Goal: Task Accomplishment & Management: Complete application form

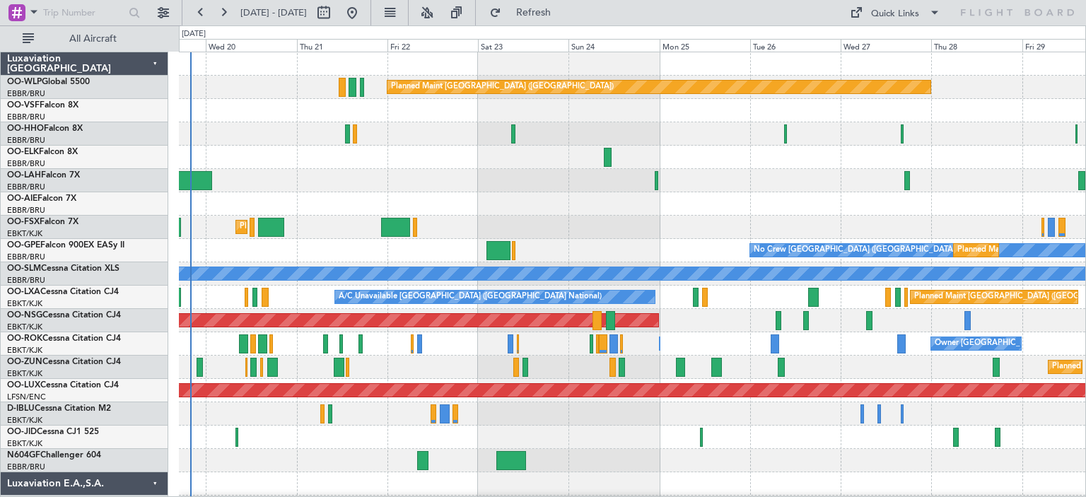
click at [284, 233] on div "Planned Maint [GEOGRAPHIC_DATA] ([GEOGRAPHIC_DATA]) AOG Maint Geneva ([GEOGRAPH…" at bounding box center [632, 460] width 907 height 817
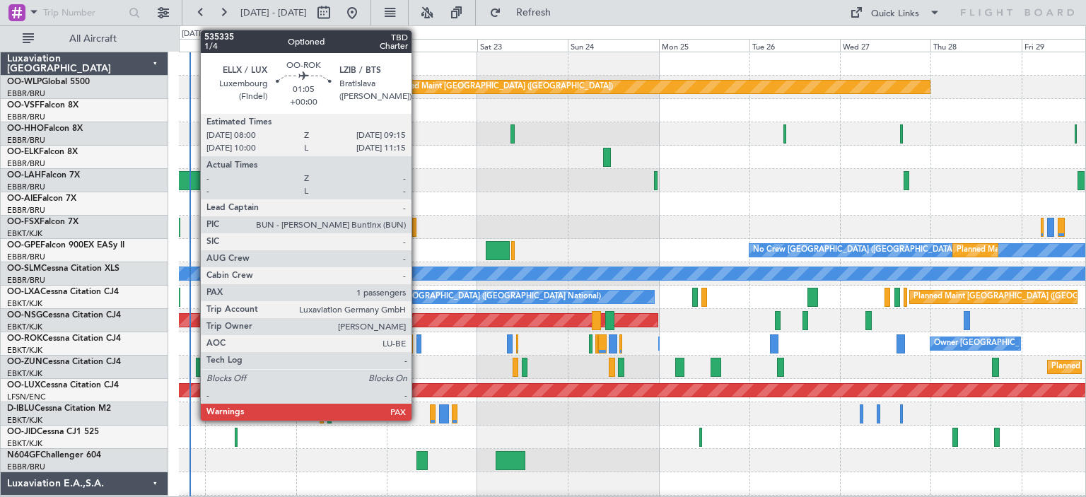
click at [418, 339] on div at bounding box center [419, 343] width 5 height 19
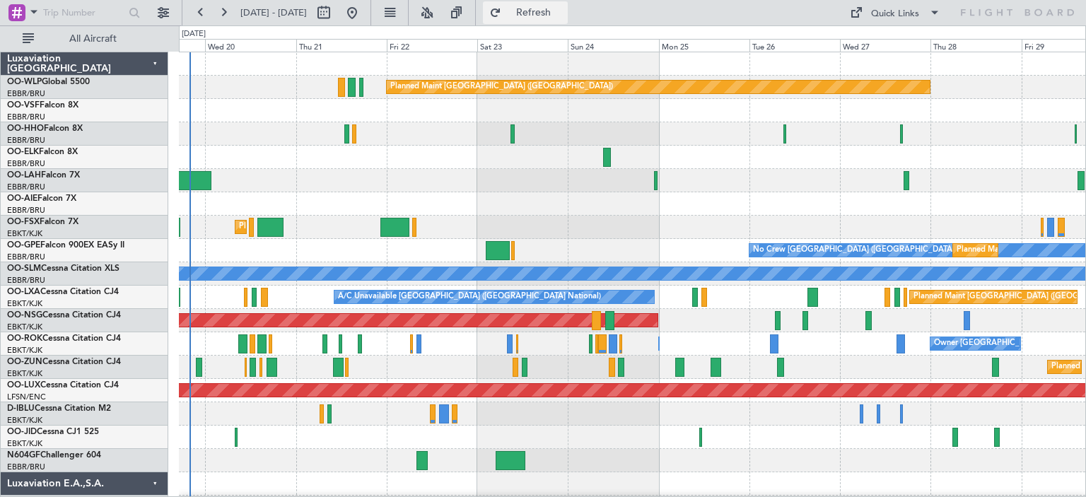
click at [564, 12] on span "Refresh" at bounding box center [533, 13] width 59 height 10
click at [438, 11] on button at bounding box center [427, 12] width 23 height 23
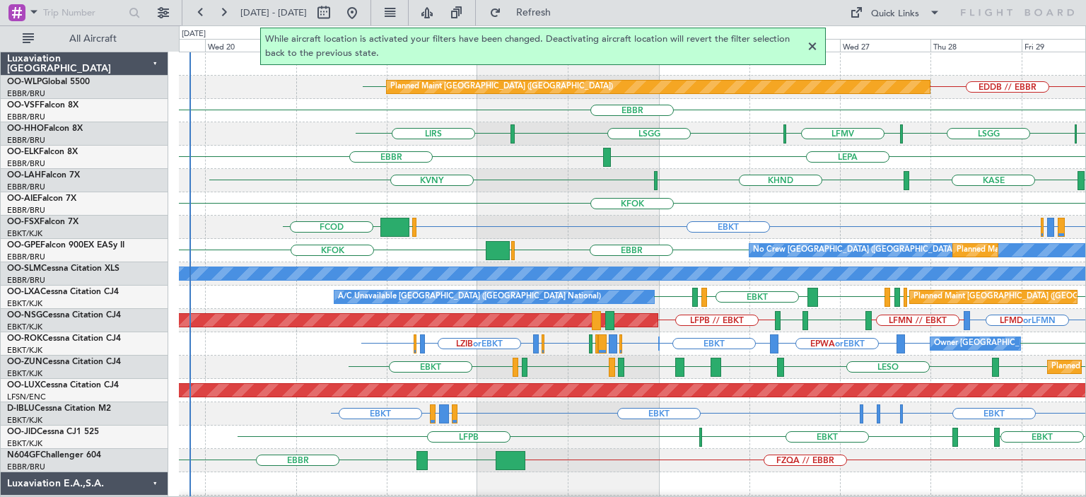
click at [814, 45] on div at bounding box center [812, 46] width 17 height 17
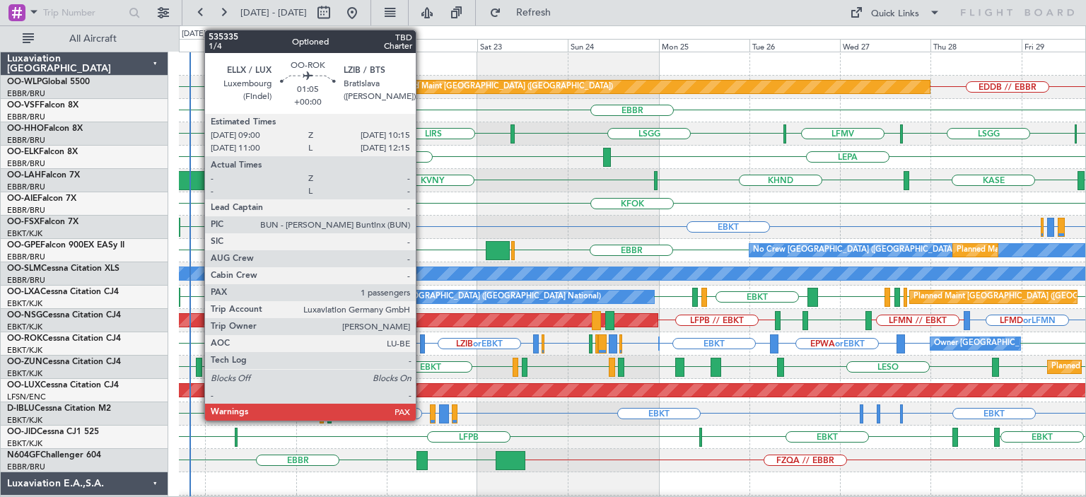
click at [422, 340] on div at bounding box center [422, 343] width 5 height 19
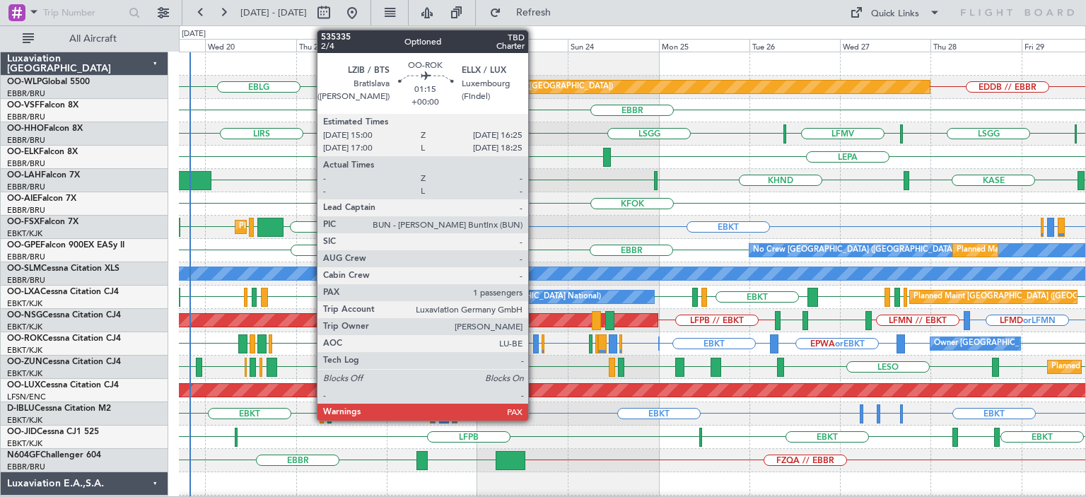
click at [535, 344] on div at bounding box center [536, 343] width 6 height 19
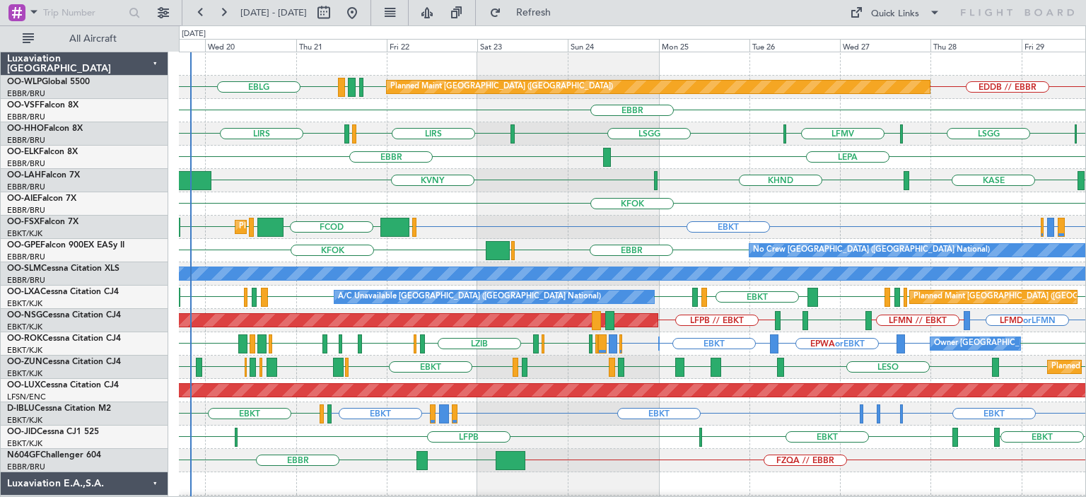
click at [533, 163] on div "LEPA [GEOGRAPHIC_DATA]" at bounding box center [632, 157] width 907 height 23
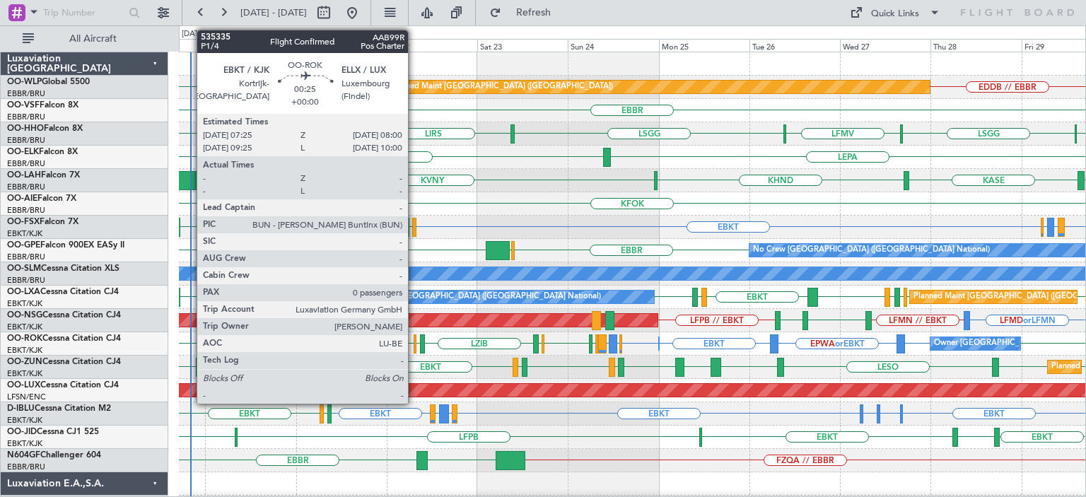
click at [414, 342] on div at bounding box center [415, 343] width 3 height 19
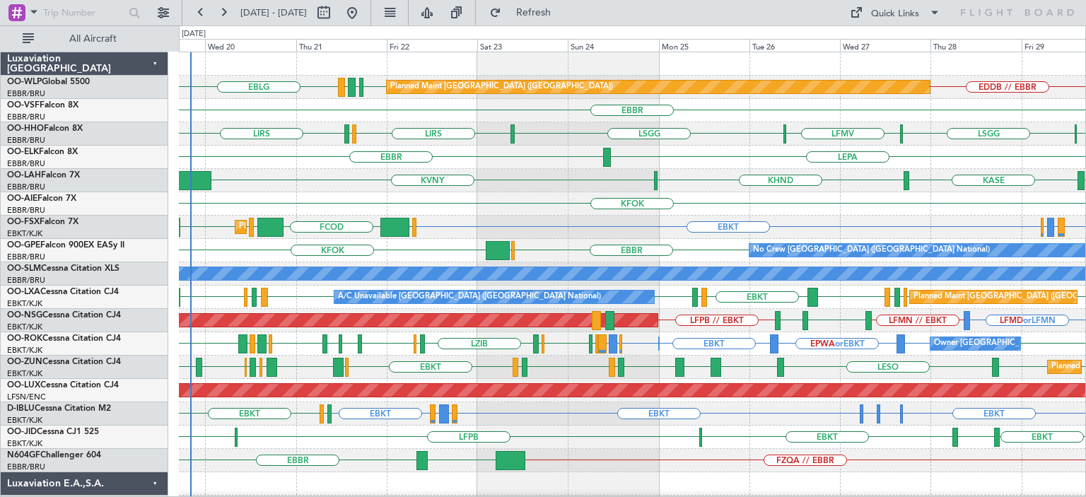
click at [531, 192] on div "KFOK" at bounding box center [632, 203] width 907 height 23
click at [564, 16] on span "Refresh" at bounding box center [533, 13] width 59 height 10
click at [706, 155] on div "EBBR LEPA" at bounding box center [632, 157] width 907 height 23
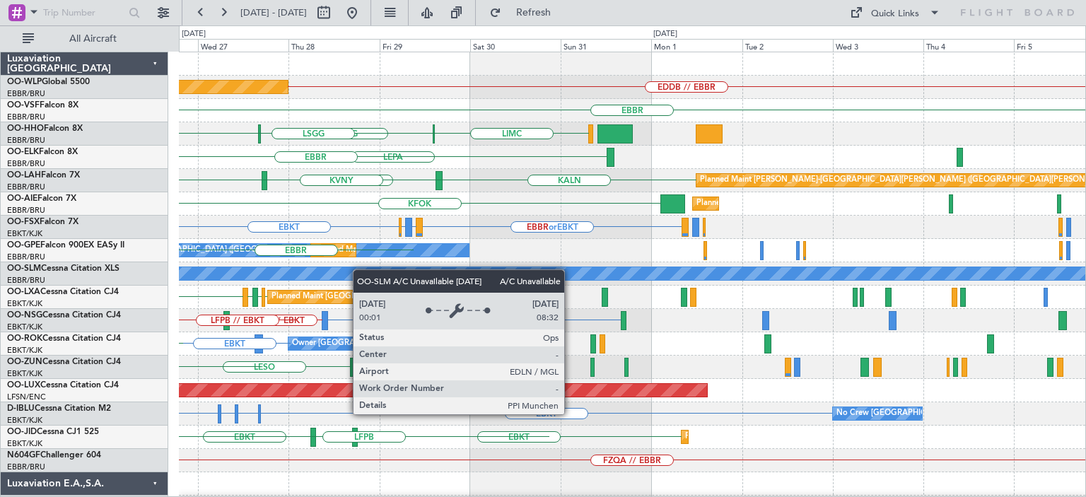
click at [332, 269] on div "EDDB // EBBR Planned Maint [GEOGRAPHIC_DATA] ([GEOGRAPHIC_DATA]) [GEOGRAPHIC_DA…" at bounding box center [632, 460] width 907 height 817
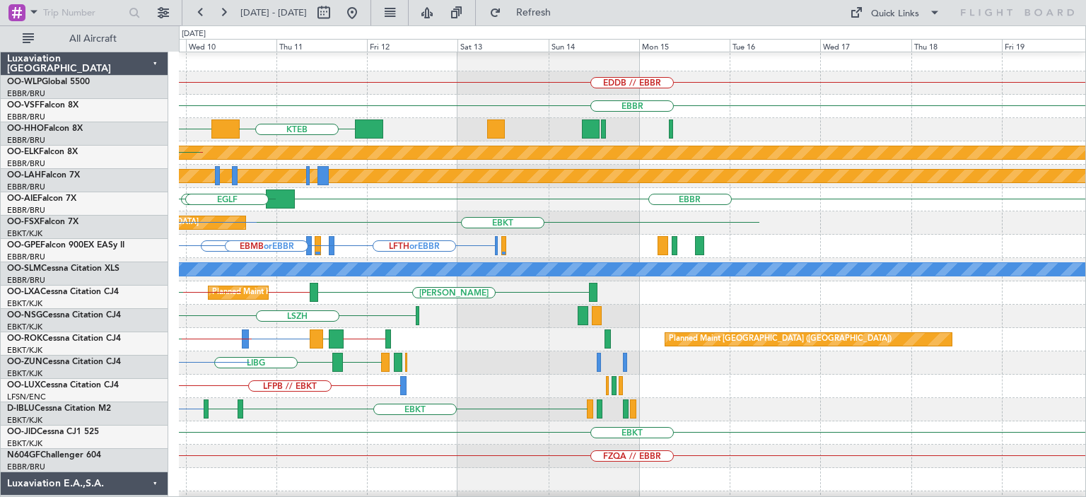
click at [323, 251] on div "EBBR LFTH or EBBR [GEOGRAPHIC_DATA] LFTH or EBBR [GEOGRAPHIC_DATA] EBMB or EBBR" at bounding box center [632, 246] width 907 height 23
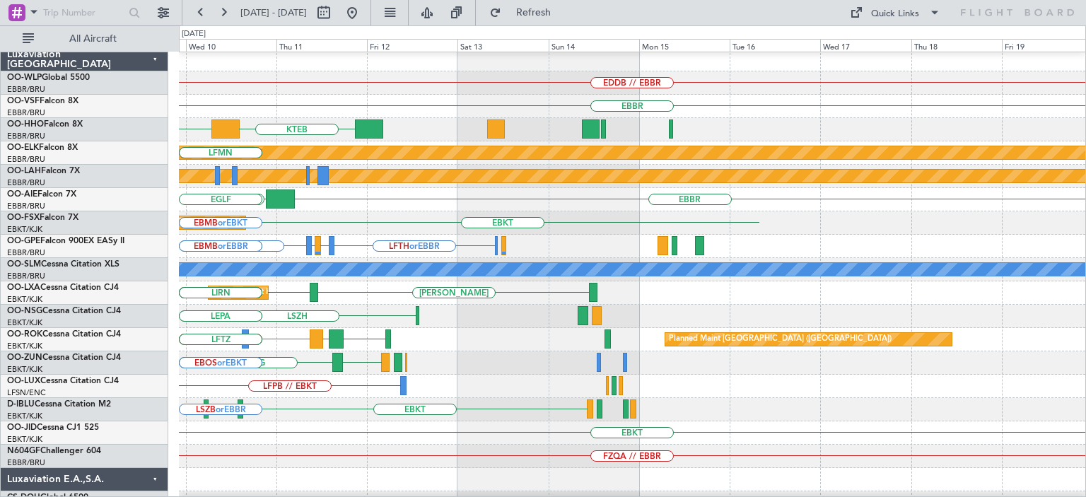
click at [467, 312] on div "LSZH EBKT LEPA" at bounding box center [632, 316] width 907 height 23
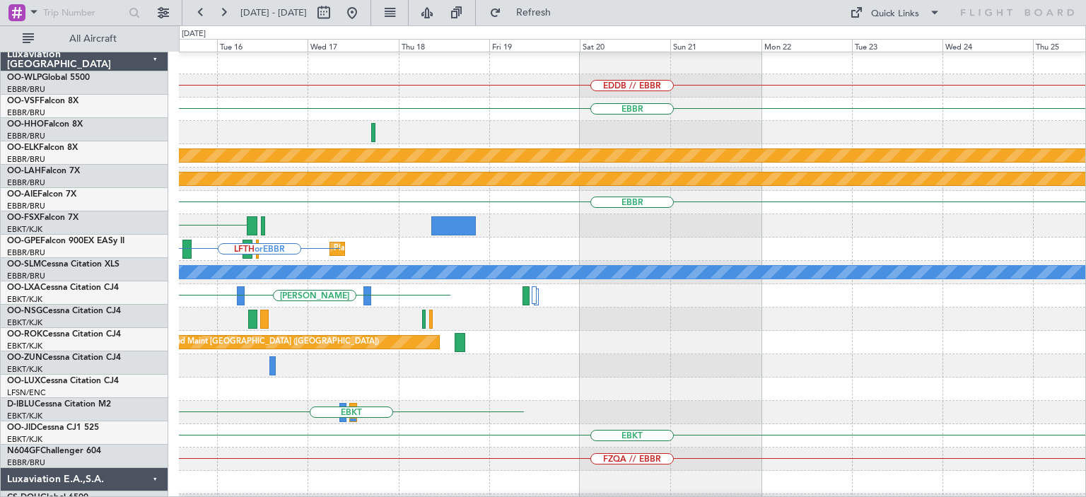
scroll to position [1, 0]
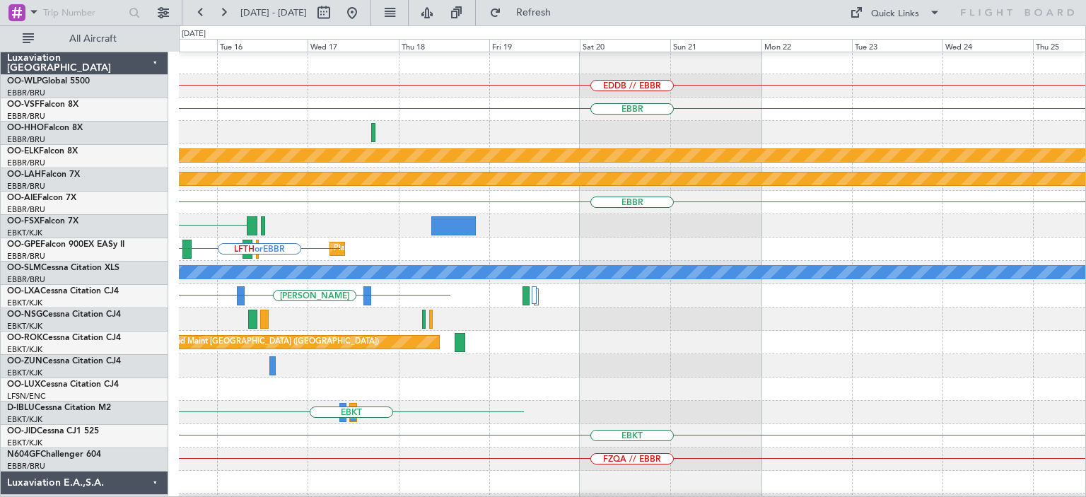
click at [544, 434] on div "EDDB // EBBR [GEOGRAPHIC_DATA] Planned Maint [GEOGRAPHIC_DATA]-[GEOGRAPHIC_DATA…" at bounding box center [543, 261] width 1086 height 472
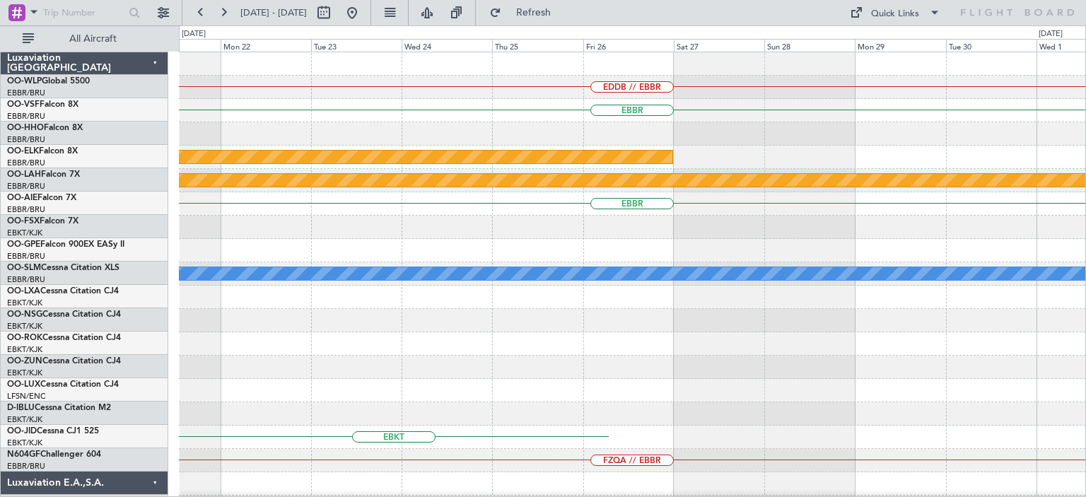
scroll to position [0, 0]
click at [552, 496] on html "[DATE] - [DATE] Refresh Quick Links All Aircraft EDDB // EBBR [GEOGRAPHIC_DATA]…" at bounding box center [543, 248] width 1086 height 497
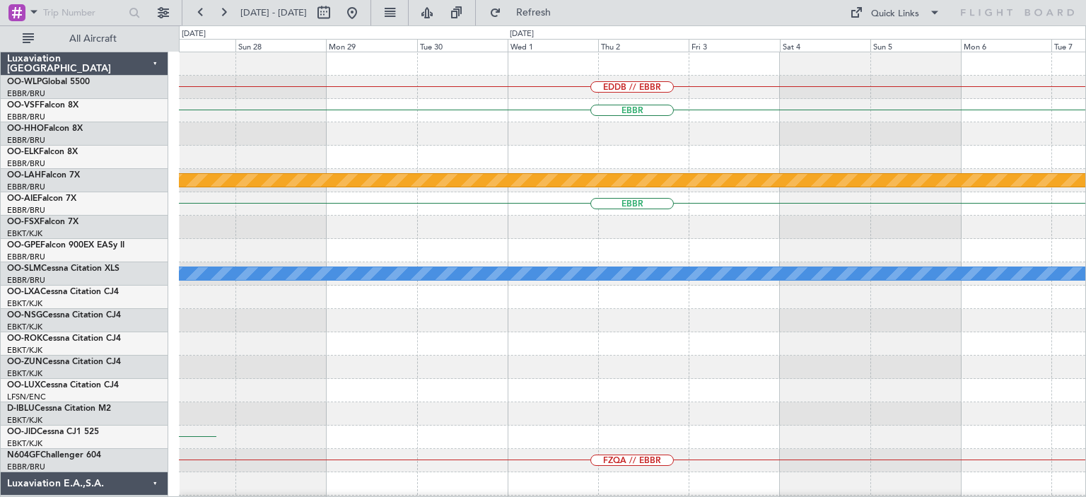
click at [650, 493] on div "EDDB // EBBR [GEOGRAPHIC_DATA] Planned Maint [GEOGRAPHIC_DATA]-[GEOGRAPHIC_DATA…" at bounding box center [543, 261] width 1086 height 472
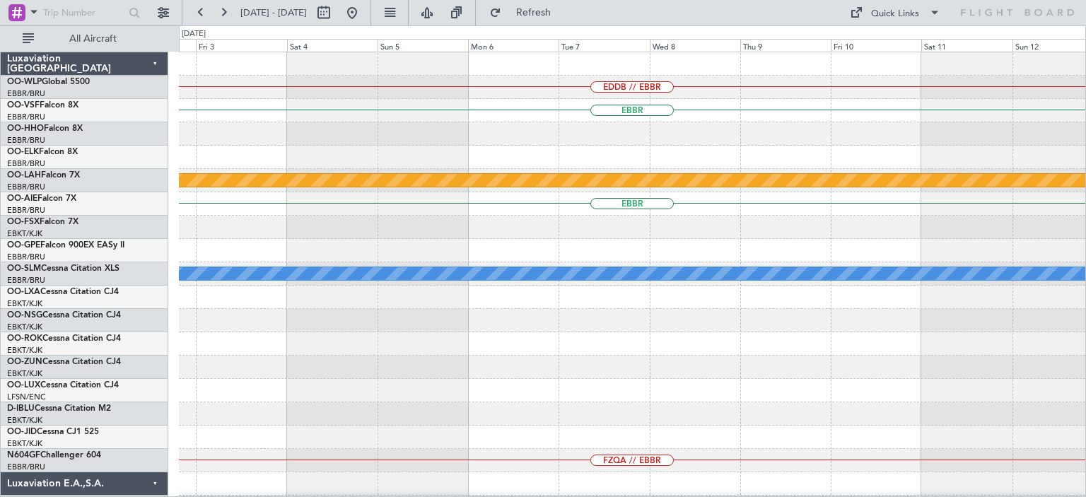
click at [688, 485] on div "EDDB // EBBR [GEOGRAPHIC_DATA] Planned [GEOGRAPHIC_DATA][PERSON_NAME]-[GEOGRAPH…" at bounding box center [632, 448] width 907 height 793
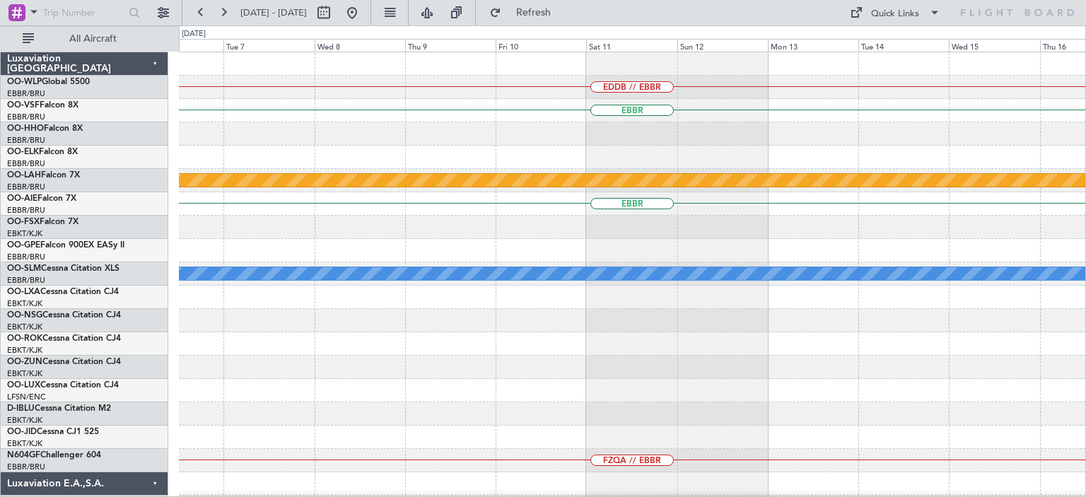
click at [707, 481] on div "EDDB // EBBR [GEOGRAPHIC_DATA] Planned [GEOGRAPHIC_DATA][PERSON_NAME]-[GEOGRAPH…" at bounding box center [632, 448] width 907 height 793
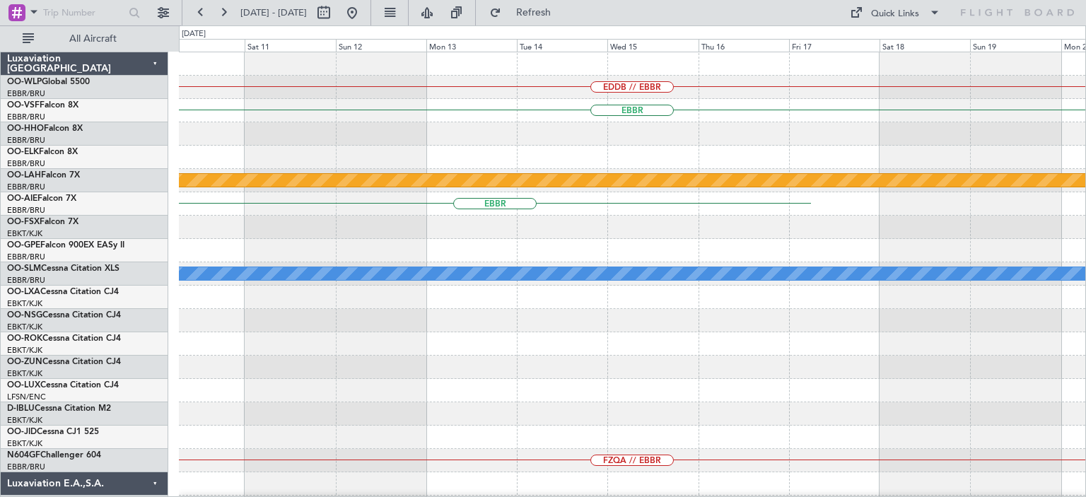
click at [815, 472] on div "EDDB // EBBR [GEOGRAPHIC_DATA] Planned [GEOGRAPHIC_DATA][PERSON_NAME]-[GEOGRAPH…" at bounding box center [632, 448] width 907 height 793
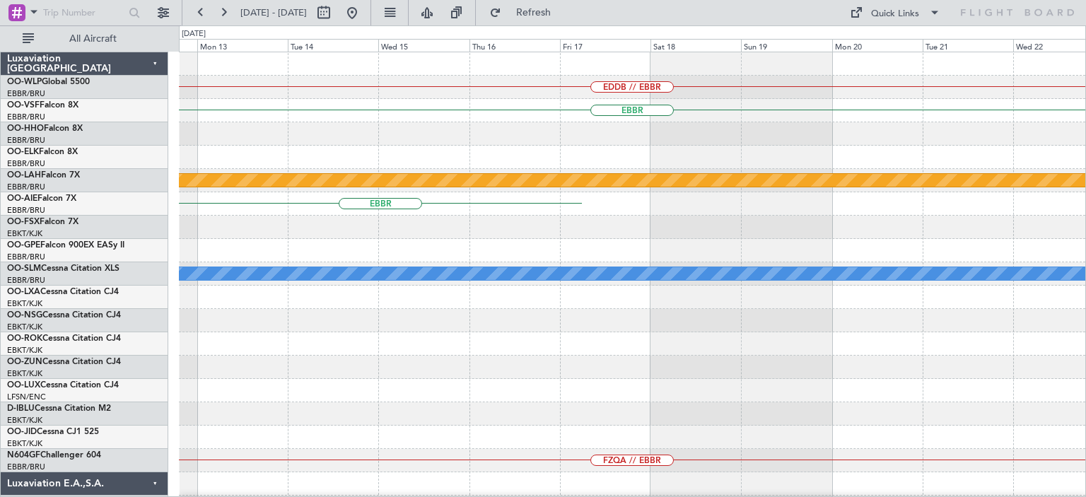
click at [900, 460] on div "EDDB // EBBR [GEOGRAPHIC_DATA] Planned [GEOGRAPHIC_DATA][PERSON_NAME]-[GEOGRAPH…" at bounding box center [632, 448] width 907 height 793
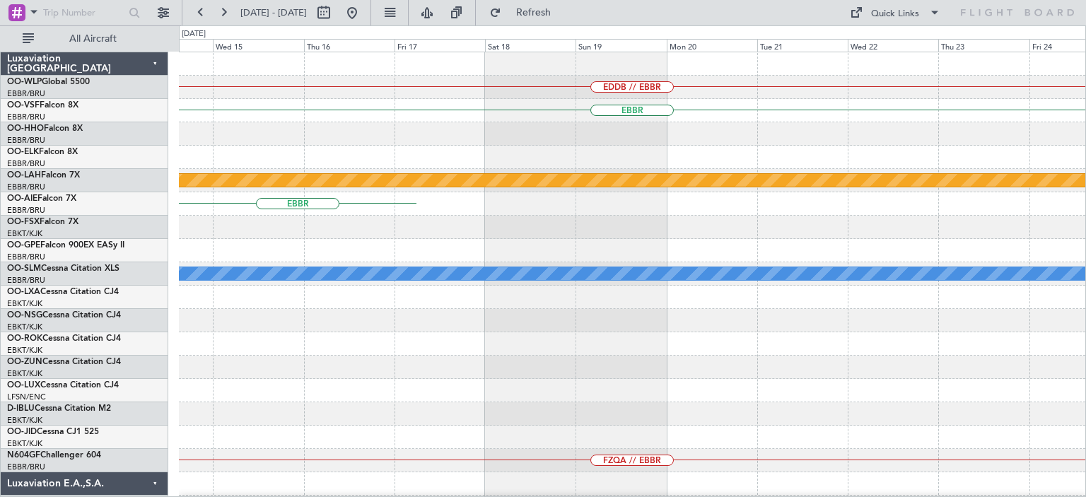
click at [664, 426] on div "EDDB // EBBR [GEOGRAPHIC_DATA] Planned [GEOGRAPHIC_DATA][PERSON_NAME]-[GEOGRAPH…" at bounding box center [632, 448] width 907 height 793
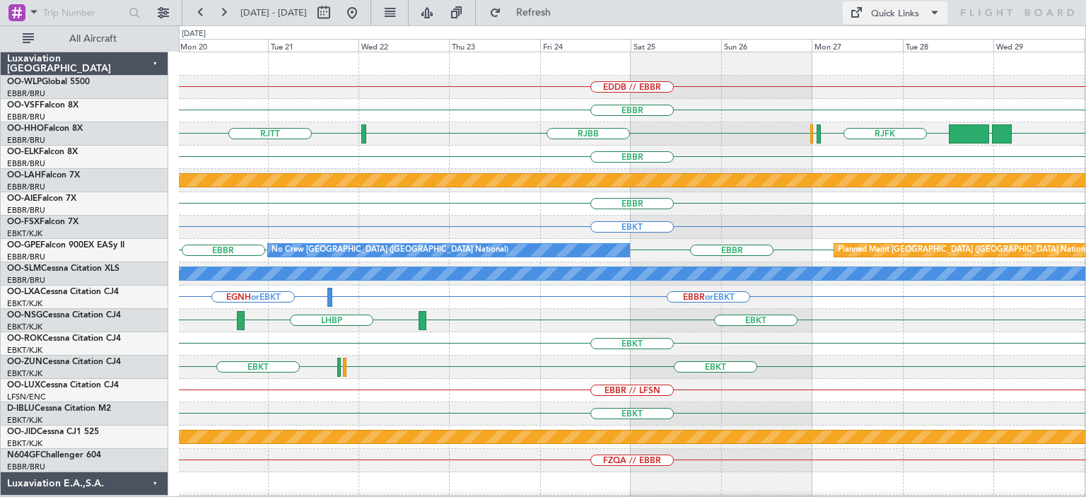
click at [880, 11] on div "Quick Links" at bounding box center [895, 14] width 48 height 14
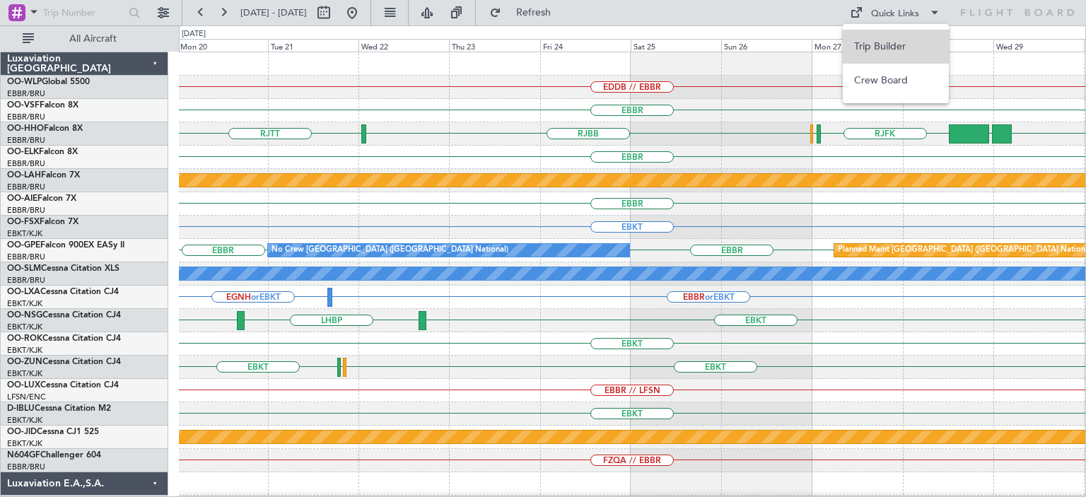
click at [877, 42] on button "Trip Builder" at bounding box center [896, 47] width 106 height 34
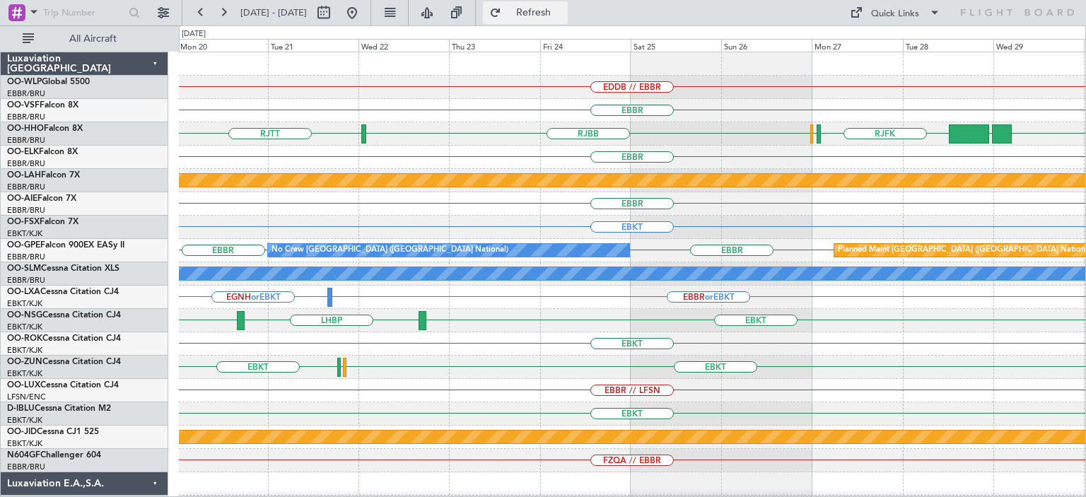
click at [564, 13] on span "Refresh" at bounding box center [533, 13] width 59 height 10
click at [536, 356] on div "EBKT EBKT [GEOGRAPHIC_DATA]" at bounding box center [632, 367] width 907 height 23
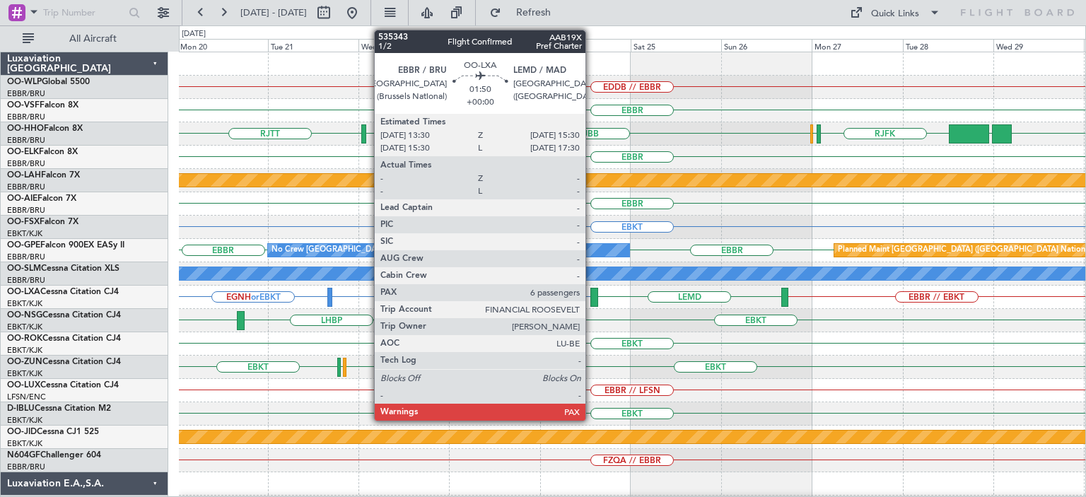
click at [592, 293] on div at bounding box center [594, 297] width 8 height 19
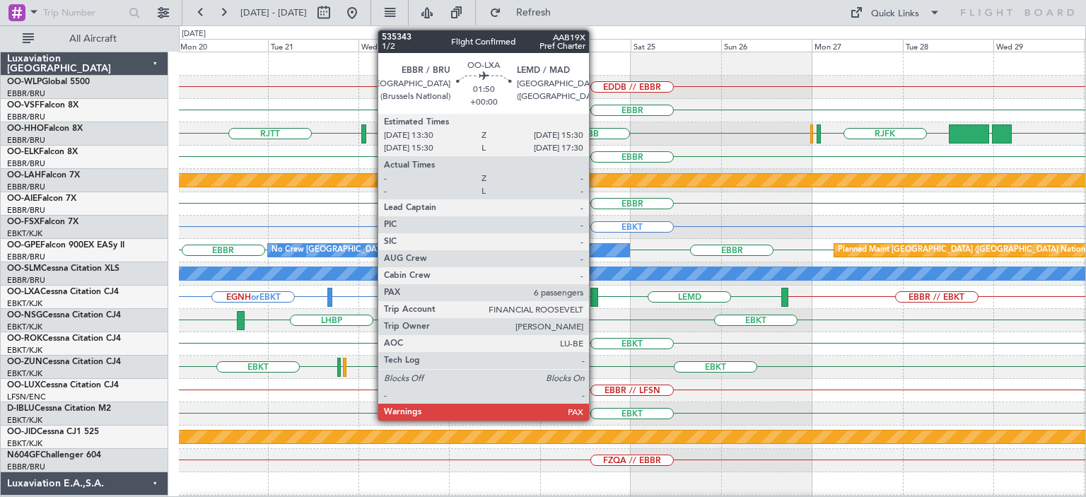
click at [595, 293] on div at bounding box center [594, 297] width 8 height 19
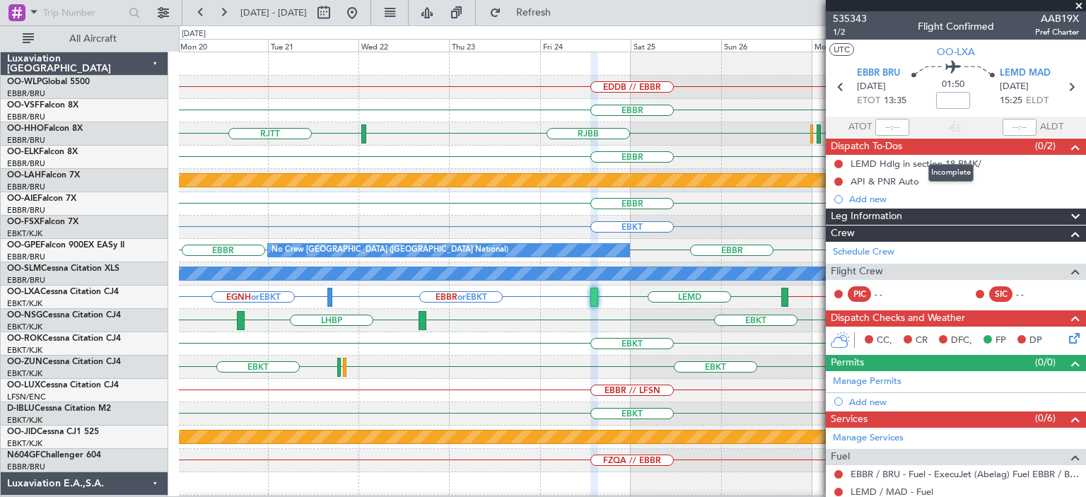
click at [947, 144] on div "Dispatch To-Dos (0/2)" at bounding box center [956, 147] width 260 height 16
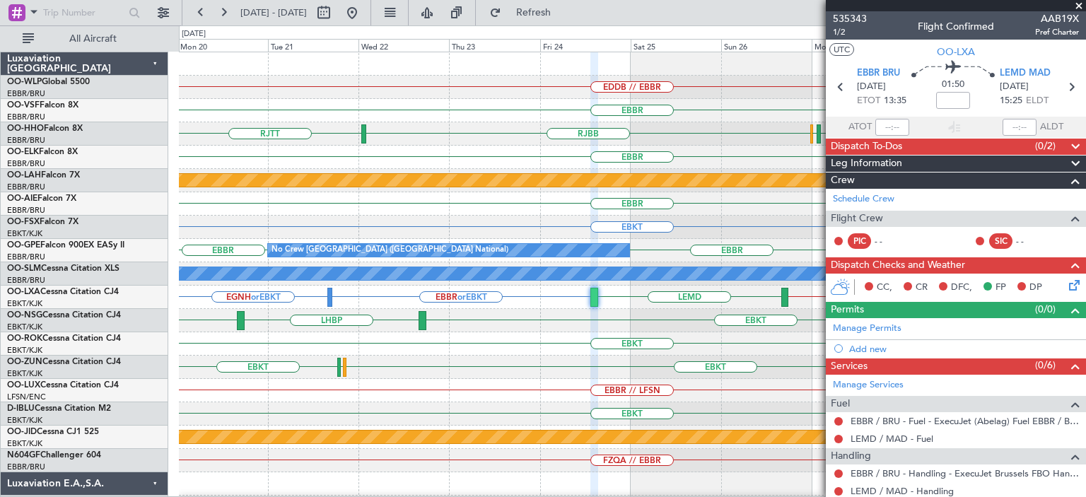
click at [947, 144] on div "Dispatch To-Dos (0/2)" at bounding box center [956, 147] width 260 height 16
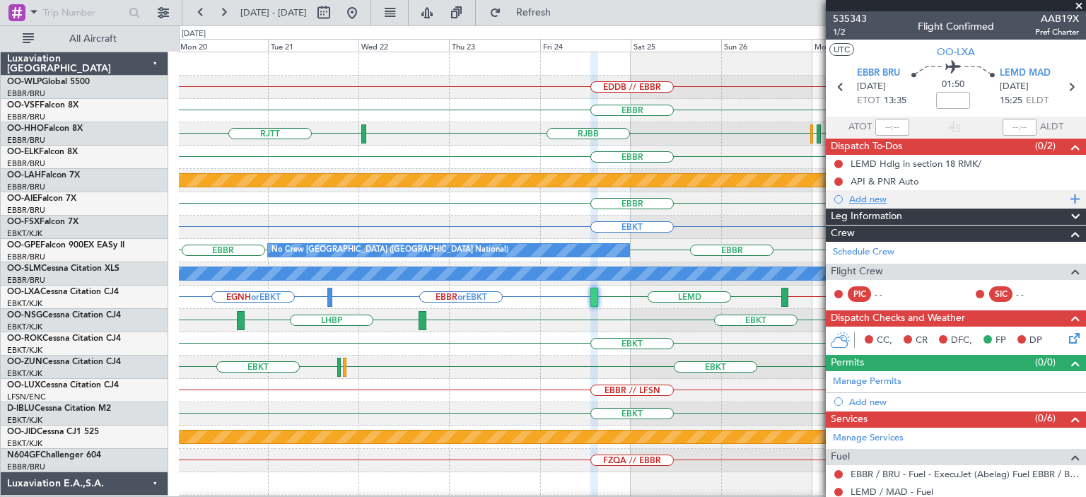
click at [873, 197] on div "Add new" at bounding box center [957, 199] width 217 height 12
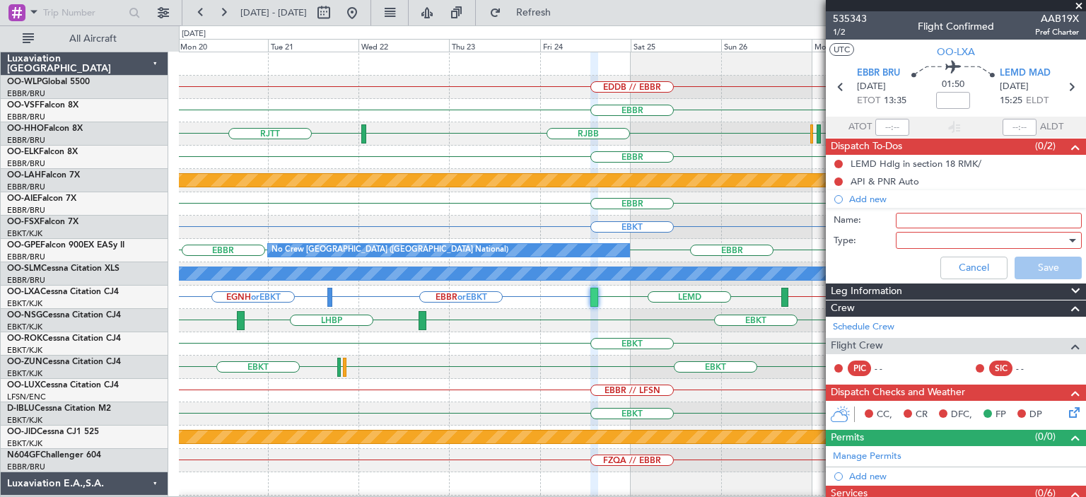
click at [921, 221] on input "Name:" at bounding box center [989, 221] width 186 height 16
type input "GUN CHECK EBBR"
click at [926, 235] on div at bounding box center [984, 240] width 165 height 21
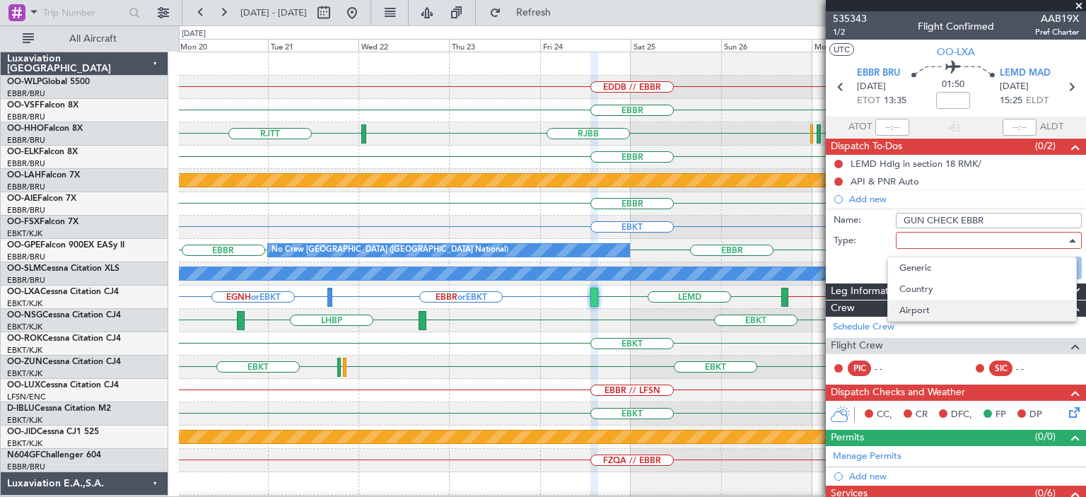
click at [914, 308] on span "Airport" at bounding box center [982, 310] width 165 height 21
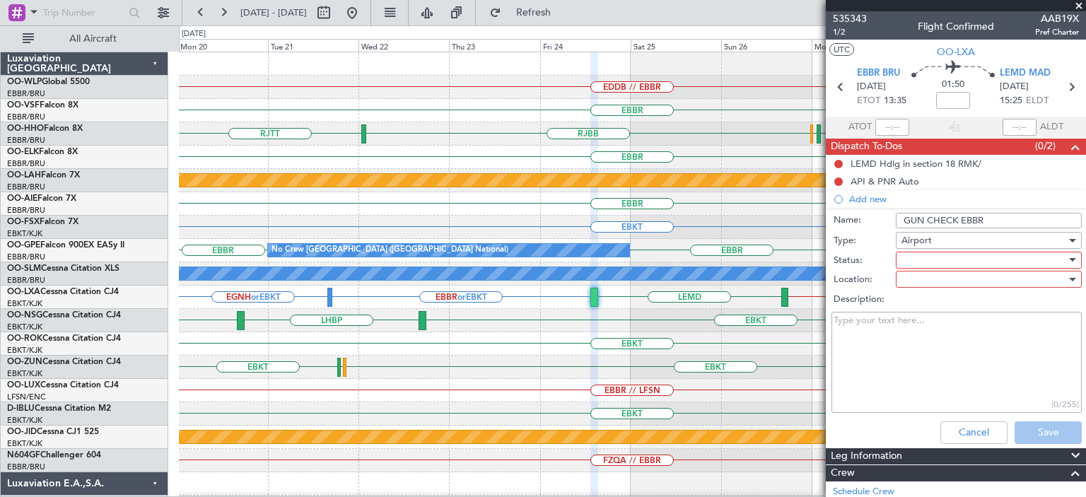
click at [934, 260] on div at bounding box center [984, 260] width 165 height 21
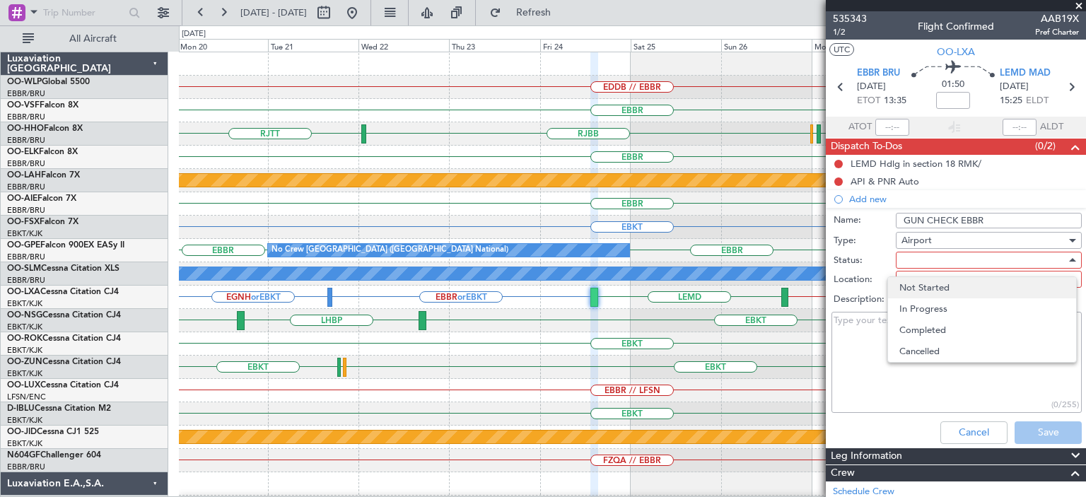
click at [928, 291] on span "Not Started" at bounding box center [982, 287] width 165 height 21
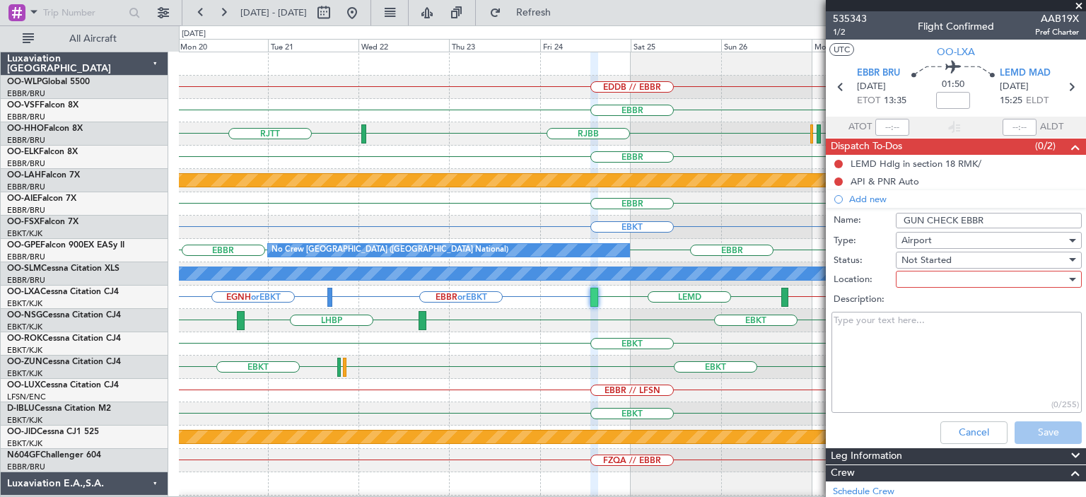
click at [925, 275] on div at bounding box center [984, 279] width 165 height 21
click at [919, 325] on span "Departure" at bounding box center [982, 328] width 165 height 21
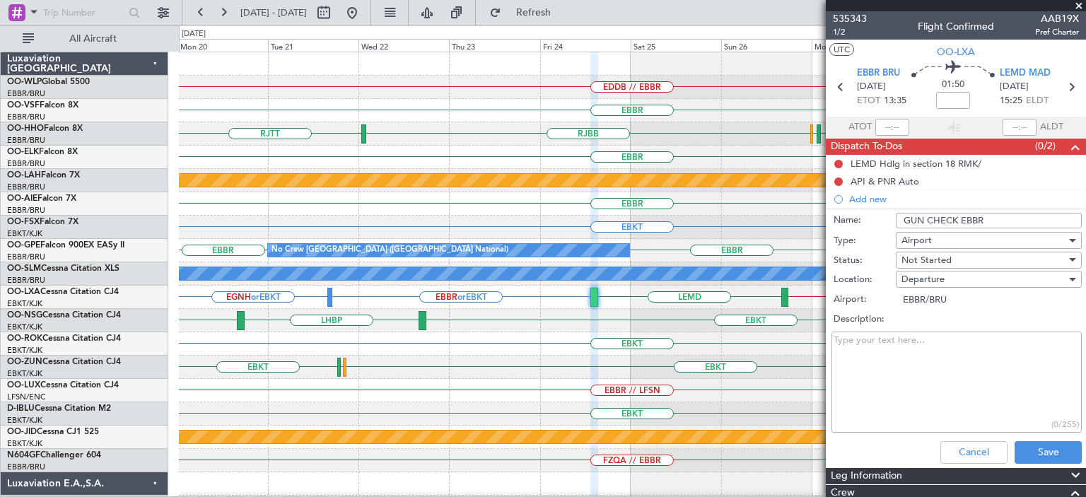
click at [882, 344] on textarea "Description:" at bounding box center [957, 382] width 250 height 101
drag, startPoint x: 897, startPoint y: 354, endPoint x: 835, endPoint y: 339, distance: 64.0
click at [835, 339] on textarea "Please inform FBO in [GEOGRAPHIC_DATA] about the gun check - hunting flight." at bounding box center [957, 382] width 250 height 101
type textarea "Please inform FBO in [GEOGRAPHIC_DATA] about the gun check - hunting flight."
click at [1027, 446] on button "Save" at bounding box center [1048, 452] width 67 height 23
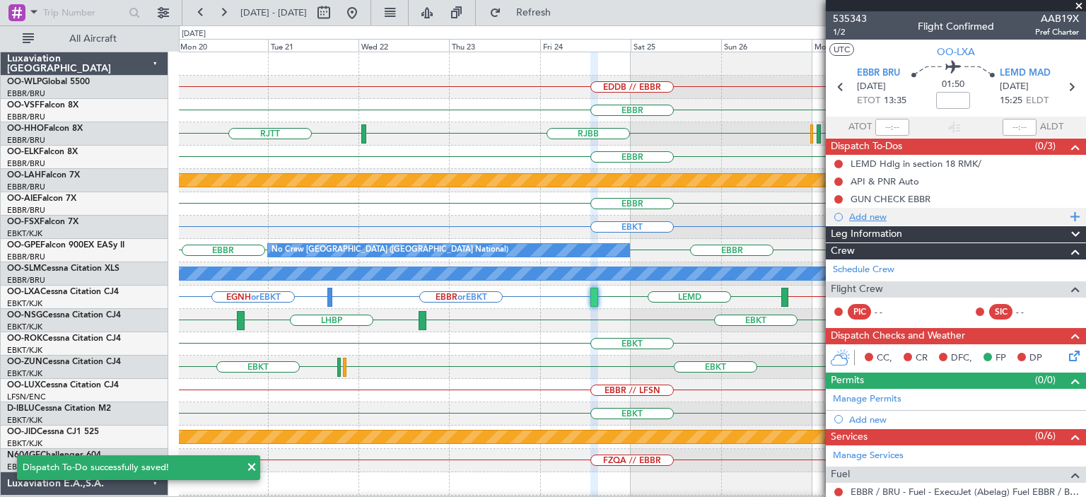
click at [873, 216] on div "Add new" at bounding box center [957, 217] width 217 height 12
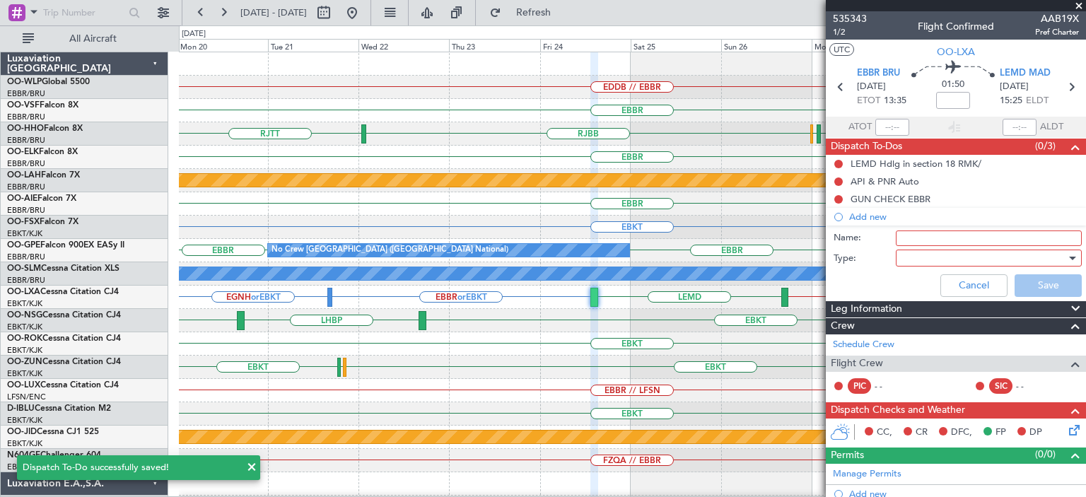
click at [912, 237] on input "Name:" at bounding box center [989, 239] width 186 height 16
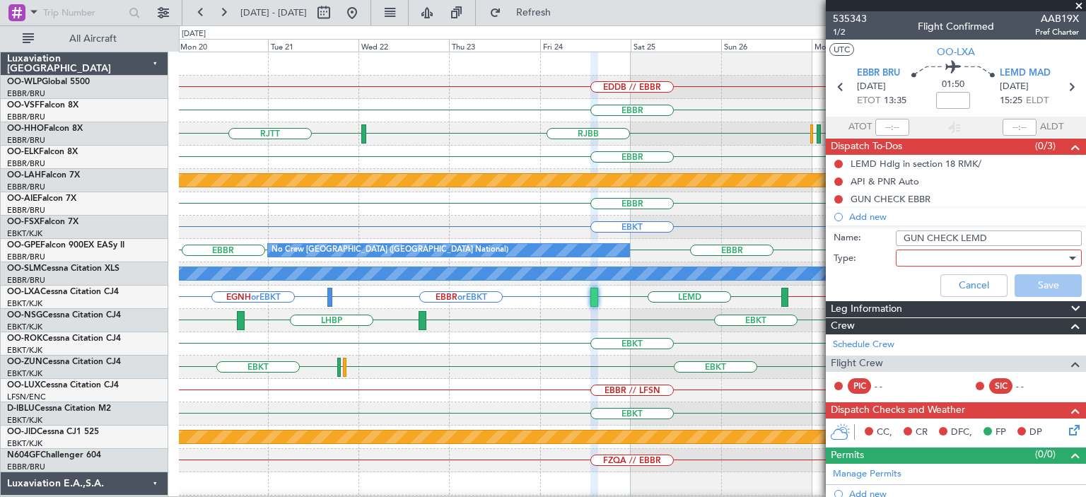
type input "GUN CHECK LEMD"
click at [922, 253] on div at bounding box center [984, 258] width 165 height 21
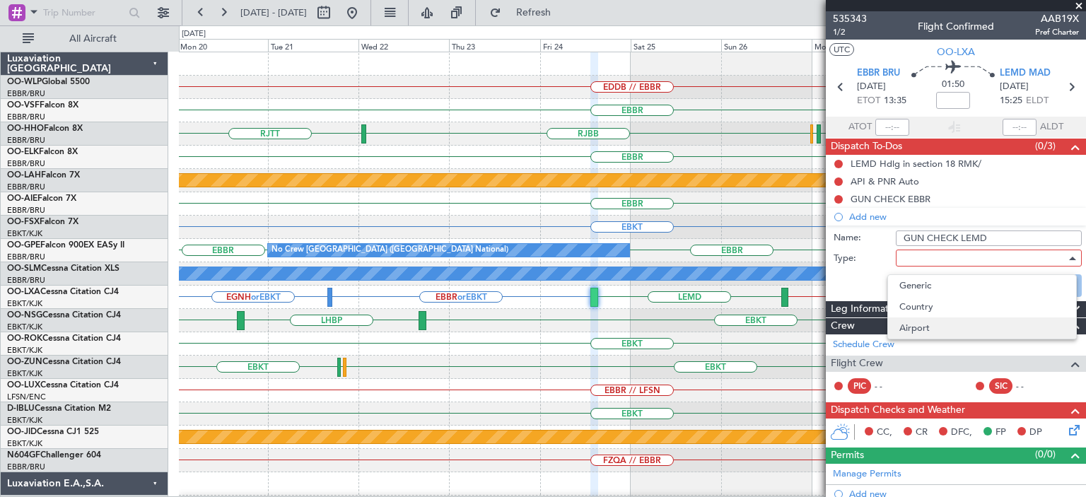
click at [922, 327] on span "Airport" at bounding box center [982, 328] width 165 height 21
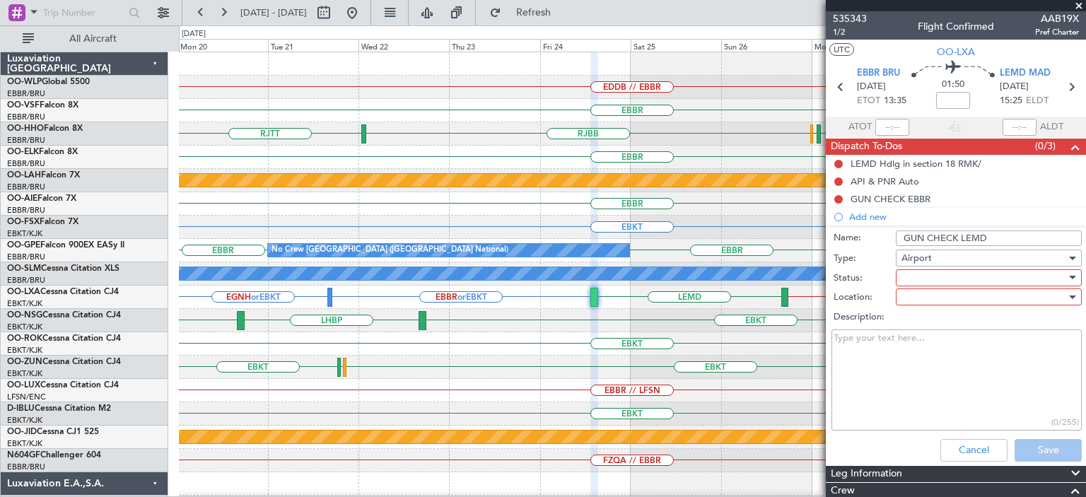
click at [928, 276] on div at bounding box center [984, 277] width 165 height 21
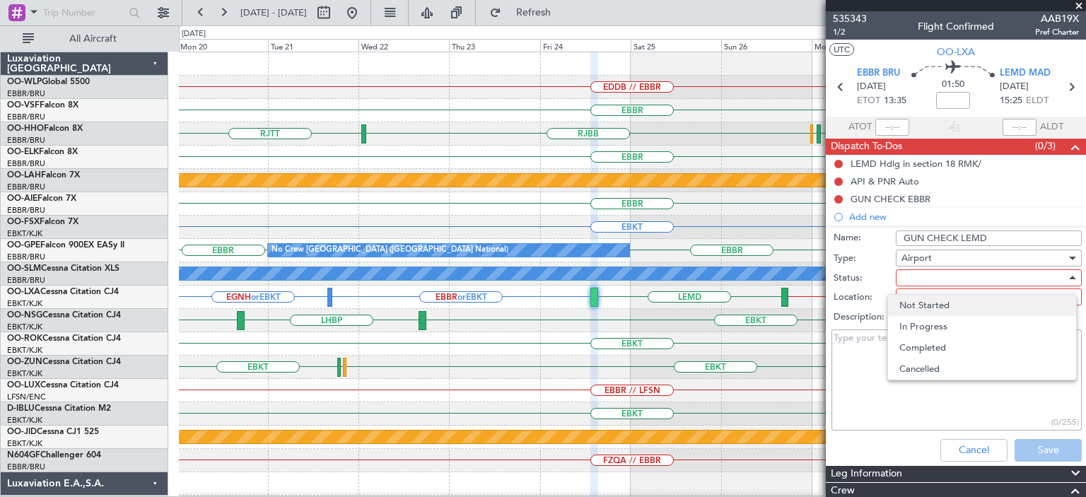
click at [931, 299] on span "Not Started" at bounding box center [982, 305] width 165 height 21
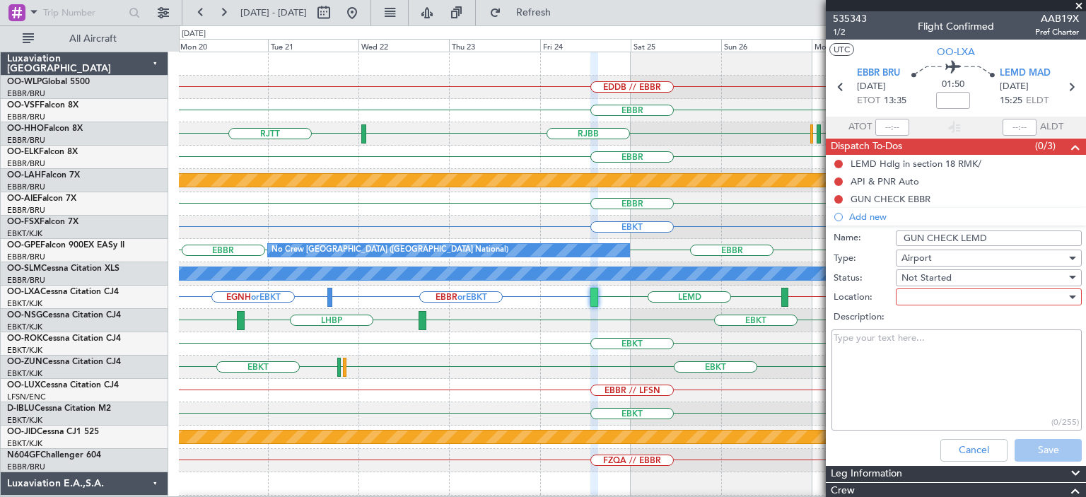
click at [928, 296] on div at bounding box center [984, 296] width 165 height 21
click at [919, 327] on span "Arrival" at bounding box center [982, 324] width 165 height 21
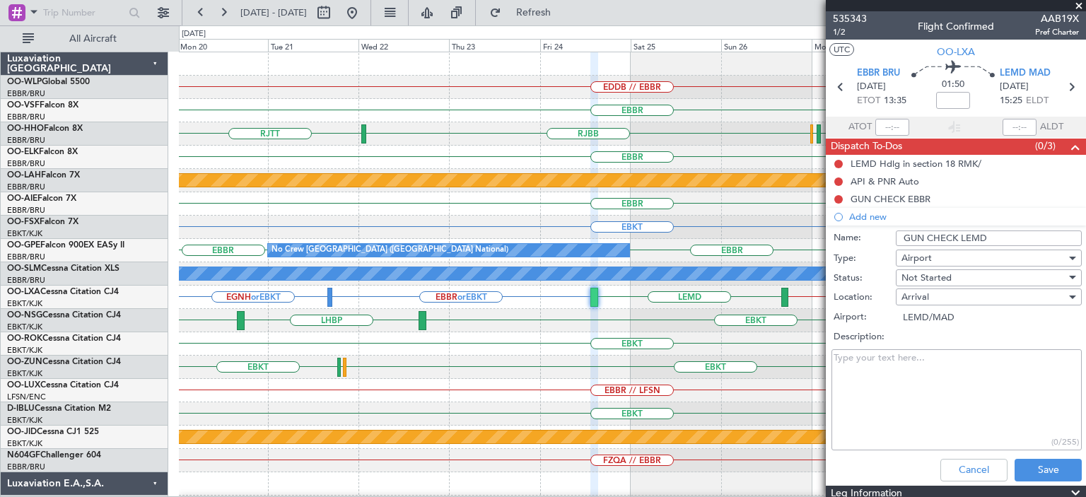
click at [905, 359] on textarea "Description:" at bounding box center [957, 399] width 250 height 101
paste textarea "[EMAIL_ADDRESS][DOMAIN_NAME]"
type textarea "[EMAIL_ADDRESS][DOMAIN_NAME]"
drag, startPoint x: 967, startPoint y: 358, endPoint x: 791, endPoint y: 357, distance: 176.1
click at [791, 357] on fb-app "[DATE] - [DATE] Refresh Quick Links All Aircraft EDDB // EBBR [GEOGRAPHIC_DATA]…" at bounding box center [543, 254] width 1086 height 487
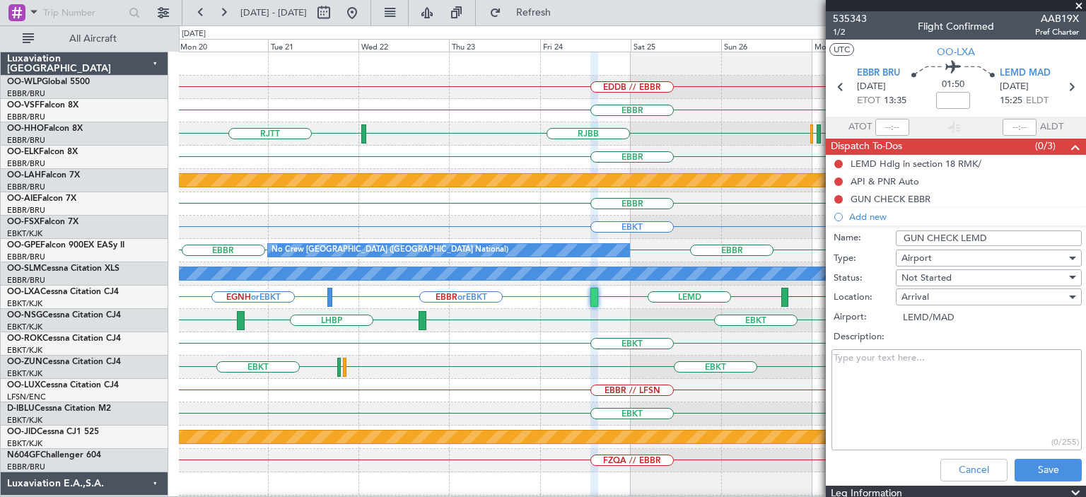
drag, startPoint x: 862, startPoint y: 356, endPoint x: 857, endPoint y: 364, distance: 9.8
click at [857, 364] on textarea "Description:" at bounding box center [957, 399] width 250 height 101
click at [912, 356] on textarea "Please inform" at bounding box center [957, 399] width 250 height 101
click at [933, 421] on textarea "Please inform the FBO in [GEOGRAPHIC_DATA] about the gun check - hunting flight." at bounding box center [957, 399] width 250 height 101
drag, startPoint x: 834, startPoint y: 355, endPoint x: 908, endPoint y: 373, distance: 75.6
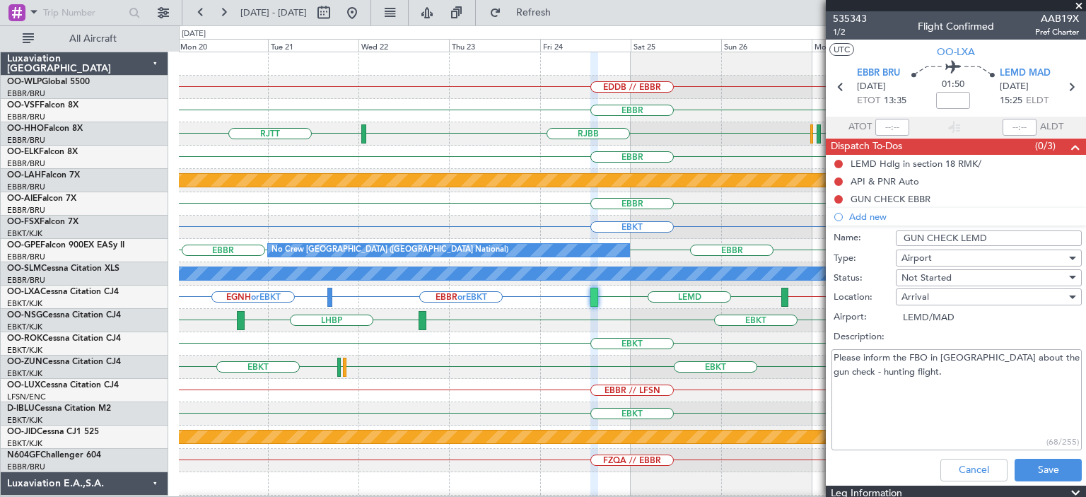
click at [908, 373] on textarea "Please inform the FBO in [GEOGRAPHIC_DATA] about the gun check - hunting flight." at bounding box center [957, 399] width 250 height 101
click at [945, 407] on textarea "Please inform the FBO in [GEOGRAPHIC_DATA] about the gun check - hunting flight." at bounding box center [957, 399] width 250 height 101
type textarea "Please inform the FBO in [GEOGRAPHIC_DATA] about the gun check - hunting flight."
click at [1027, 469] on button "Save" at bounding box center [1048, 470] width 67 height 23
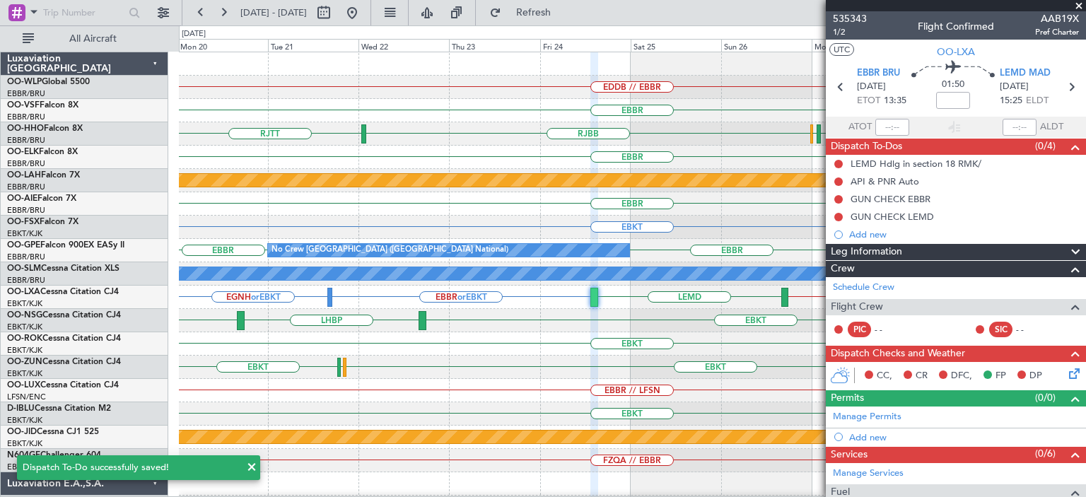
click at [1078, 4] on span at bounding box center [1079, 6] width 14 height 13
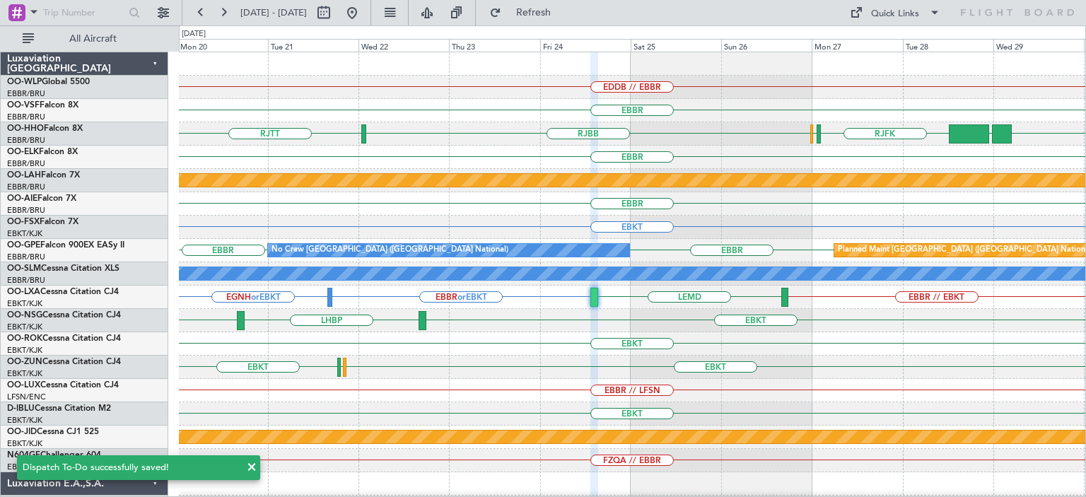
type input "0"
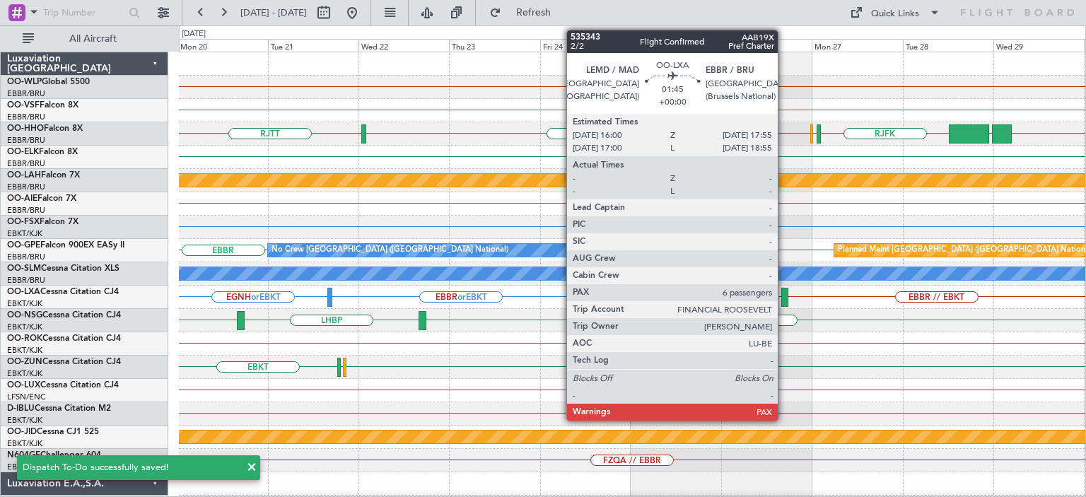
click at [784, 294] on div at bounding box center [785, 297] width 8 height 19
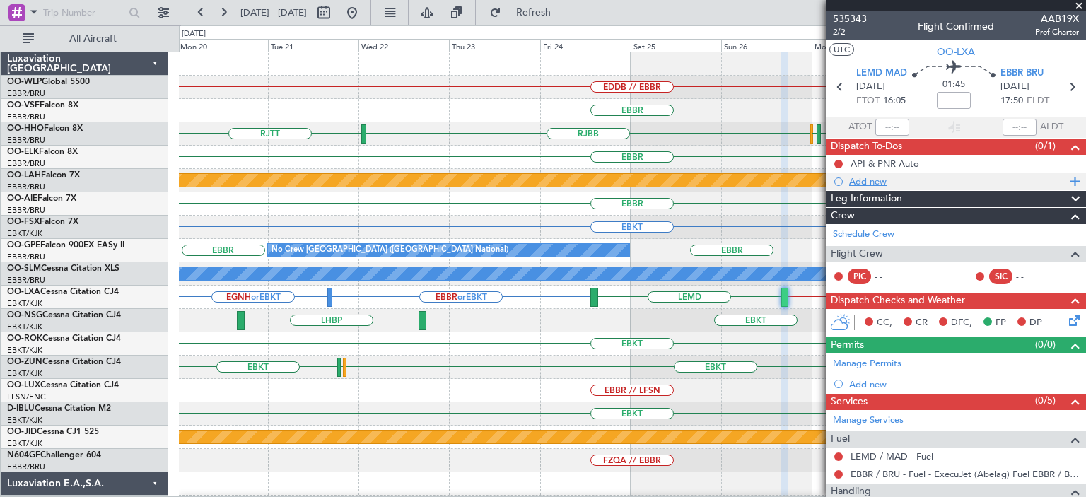
click at [871, 180] on div "Add new" at bounding box center [957, 181] width 217 height 12
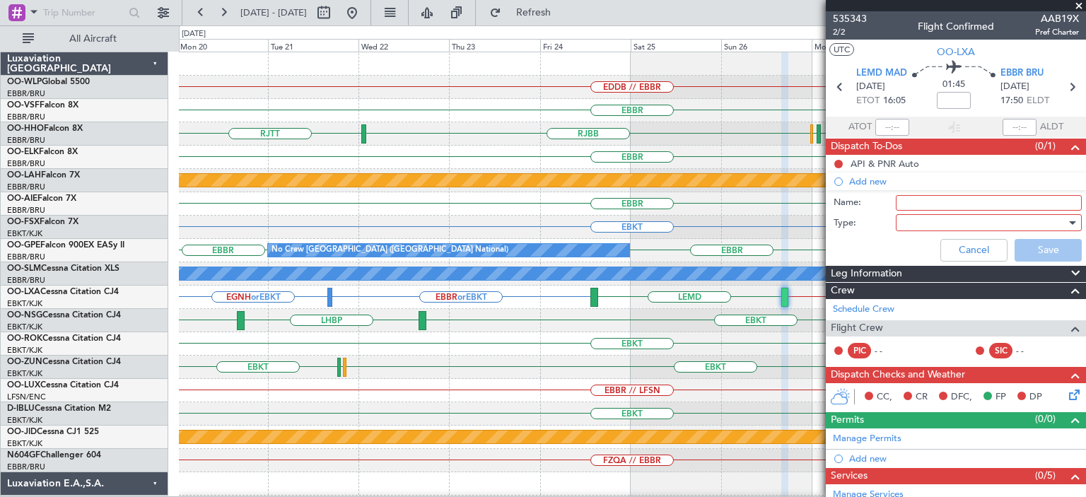
click at [904, 197] on input "Name:" at bounding box center [989, 203] width 186 height 16
type input "GUN CHECK LEMD"
click at [904, 219] on div at bounding box center [984, 222] width 165 height 21
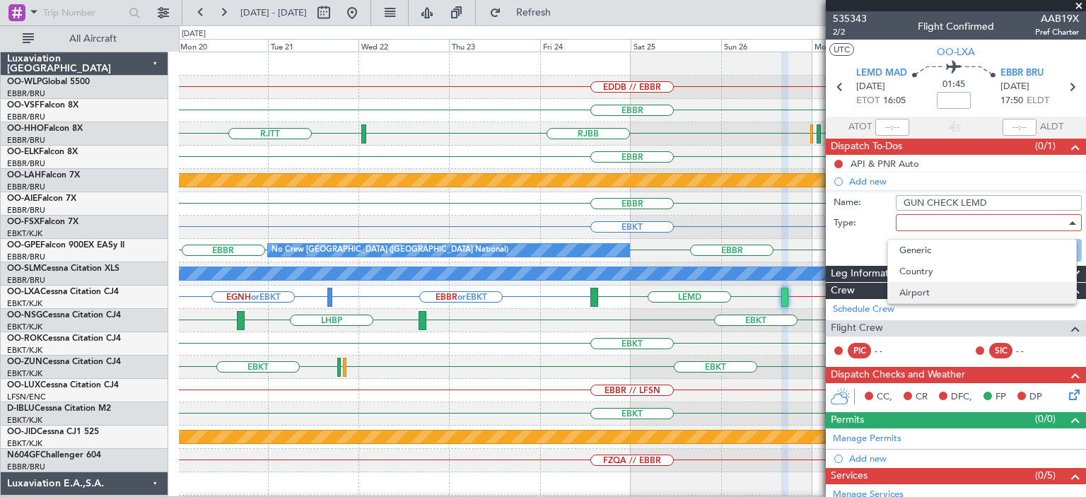
click at [919, 286] on span "Airport" at bounding box center [982, 292] width 165 height 21
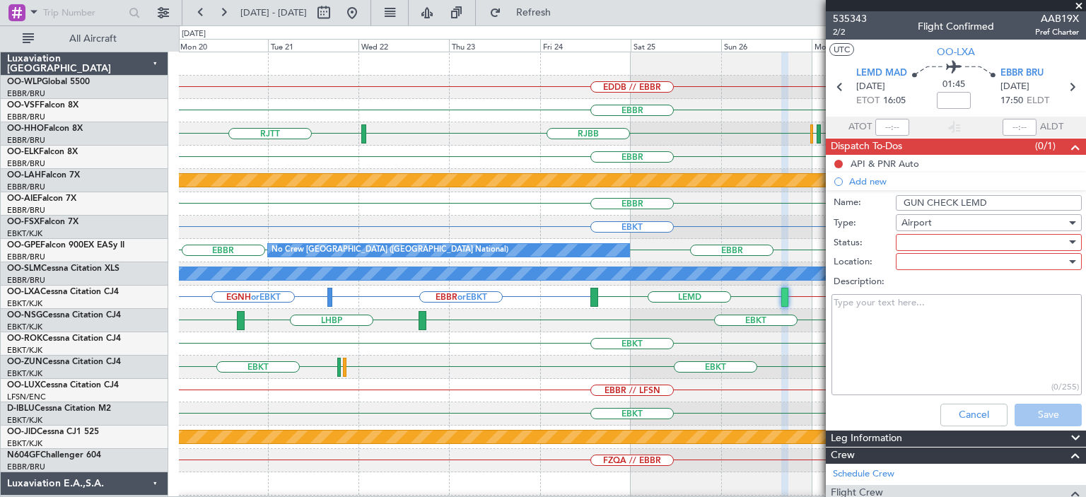
click at [928, 240] on div at bounding box center [984, 242] width 165 height 21
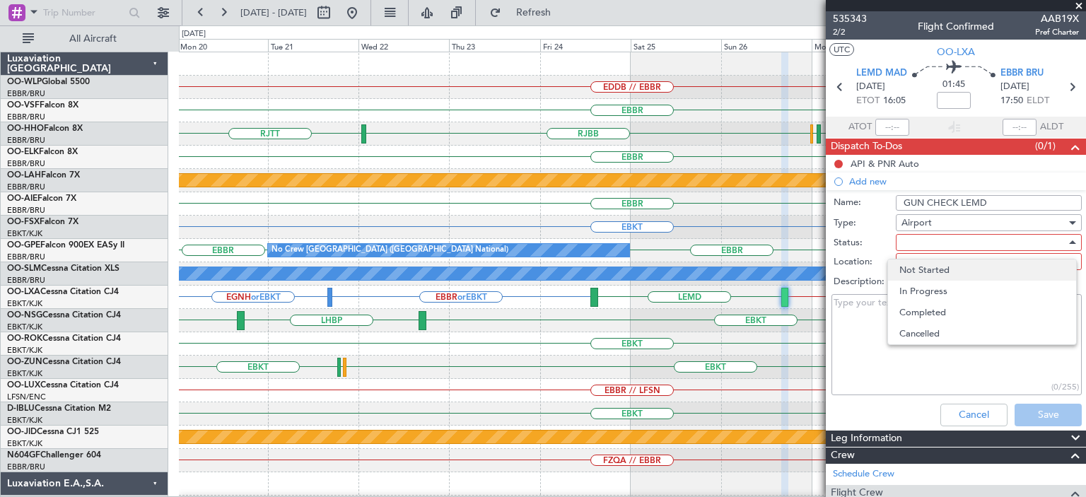
click at [933, 271] on span "Not Started" at bounding box center [982, 270] width 165 height 21
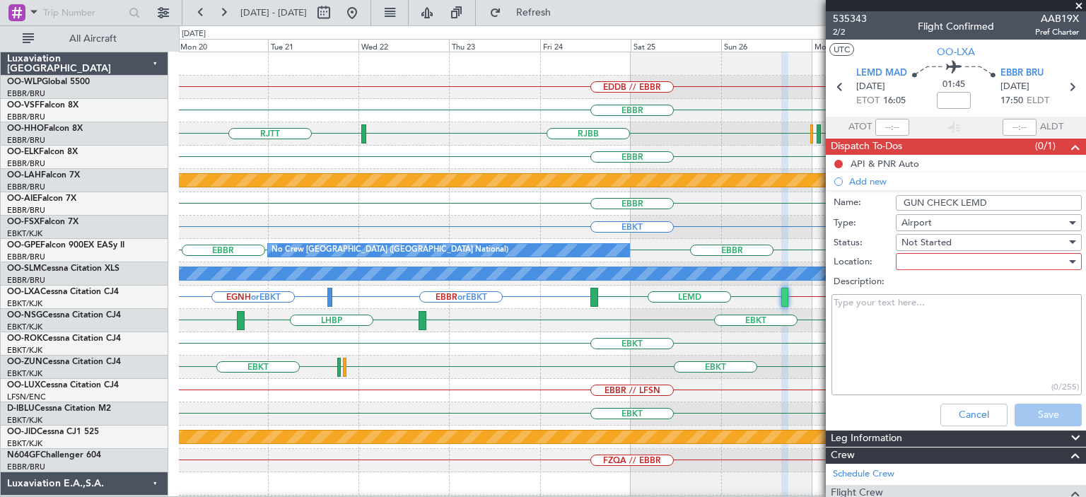
click at [927, 262] on div at bounding box center [984, 261] width 165 height 21
click at [919, 306] on span "Departure" at bounding box center [982, 310] width 165 height 21
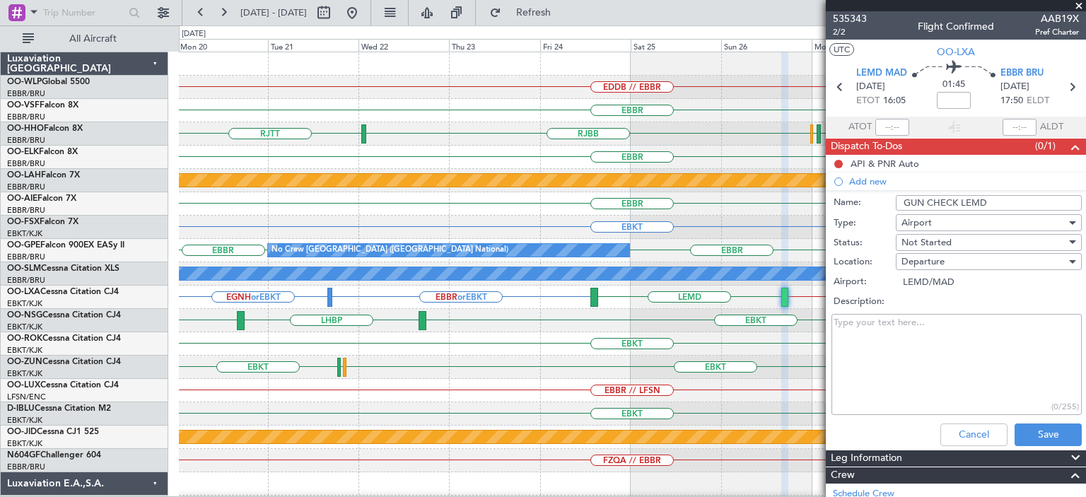
click at [904, 323] on textarea "Description:" at bounding box center [957, 364] width 250 height 101
paste textarea "Please inform the FBO in [GEOGRAPHIC_DATA] about the gun check - hunting flight."
type textarea "Please inform the FBO in [GEOGRAPHIC_DATA] about the gun check - hunting flight."
click at [1026, 431] on button "Save" at bounding box center [1048, 435] width 67 height 23
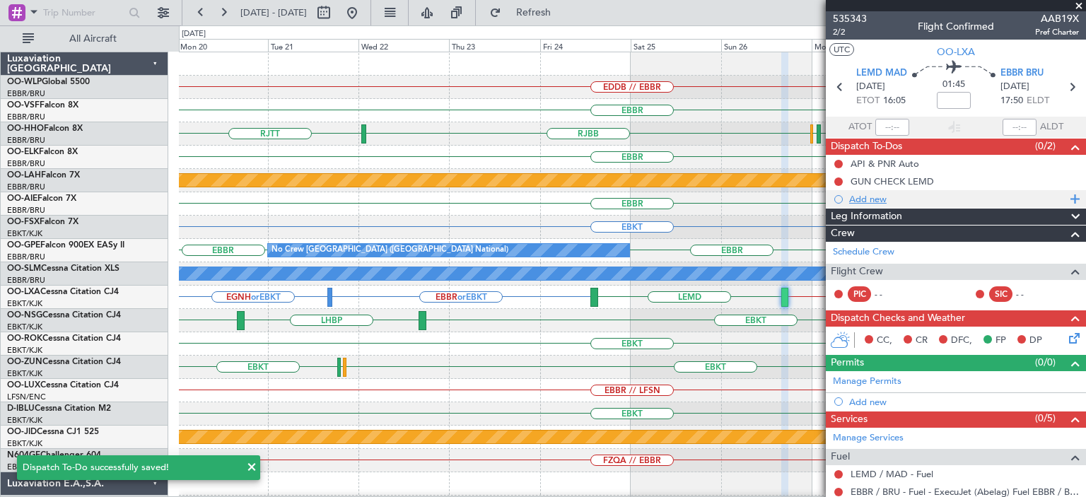
click at [873, 199] on div "Add new" at bounding box center [957, 199] width 217 height 12
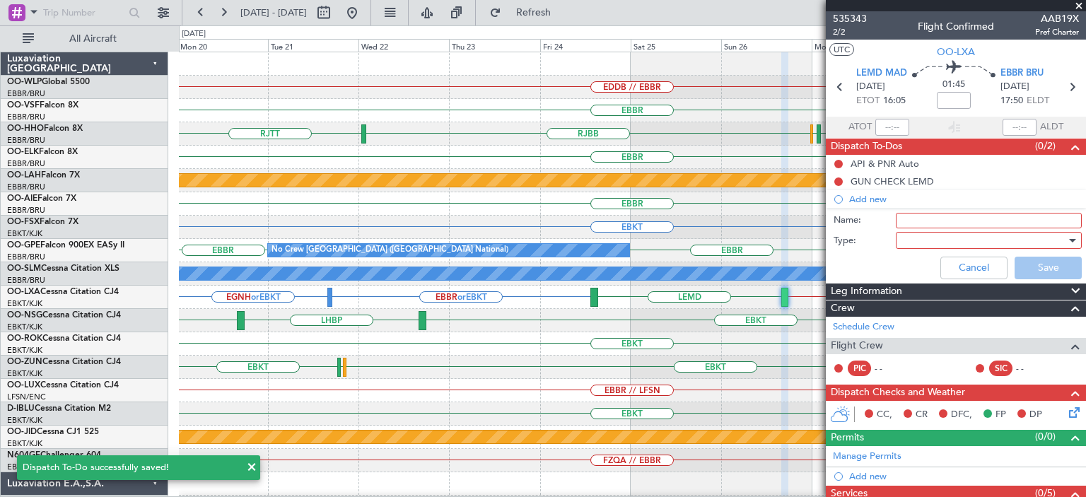
click at [922, 217] on input "Name:" at bounding box center [989, 221] width 186 height 16
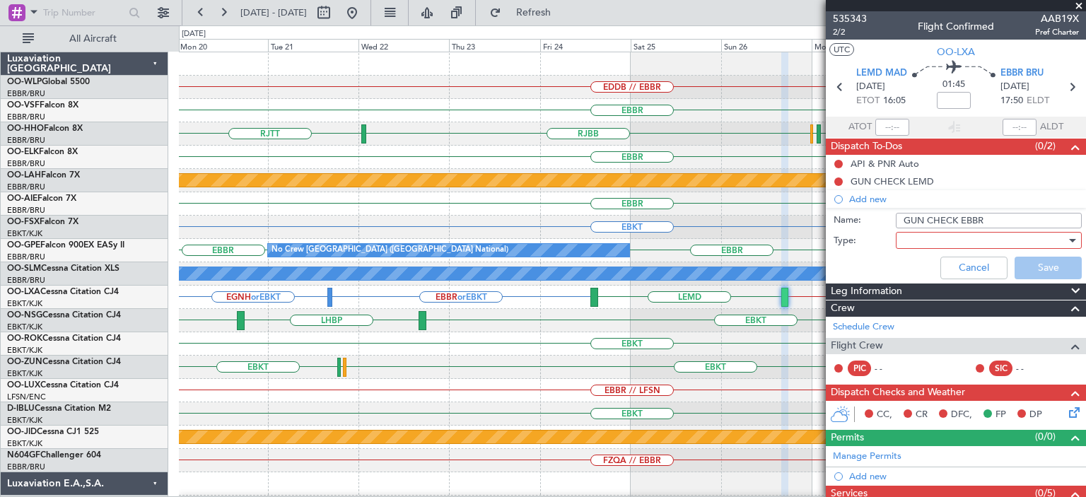
type input "GUN CHECK EBBR"
click at [923, 234] on div at bounding box center [984, 240] width 165 height 21
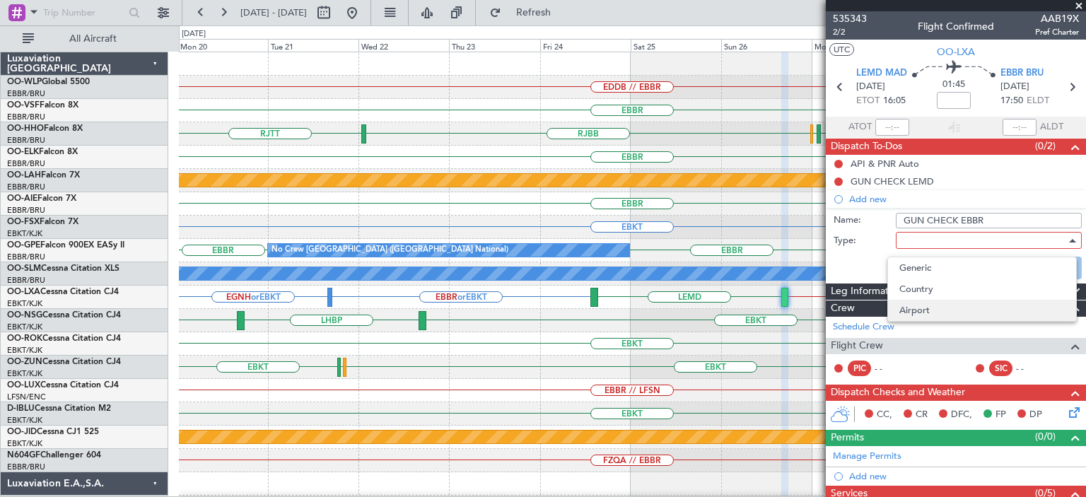
click at [914, 307] on span "Airport" at bounding box center [982, 310] width 165 height 21
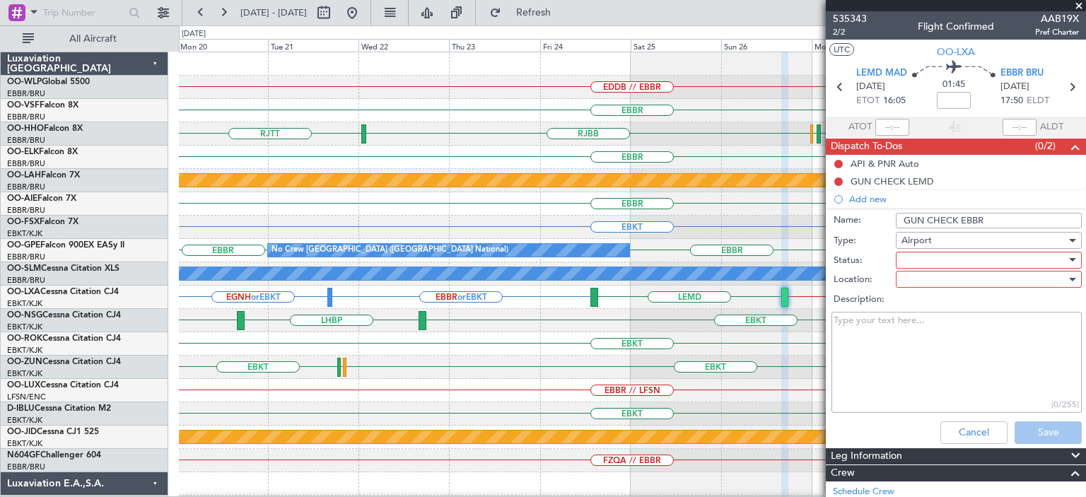
click at [916, 257] on div at bounding box center [984, 260] width 165 height 21
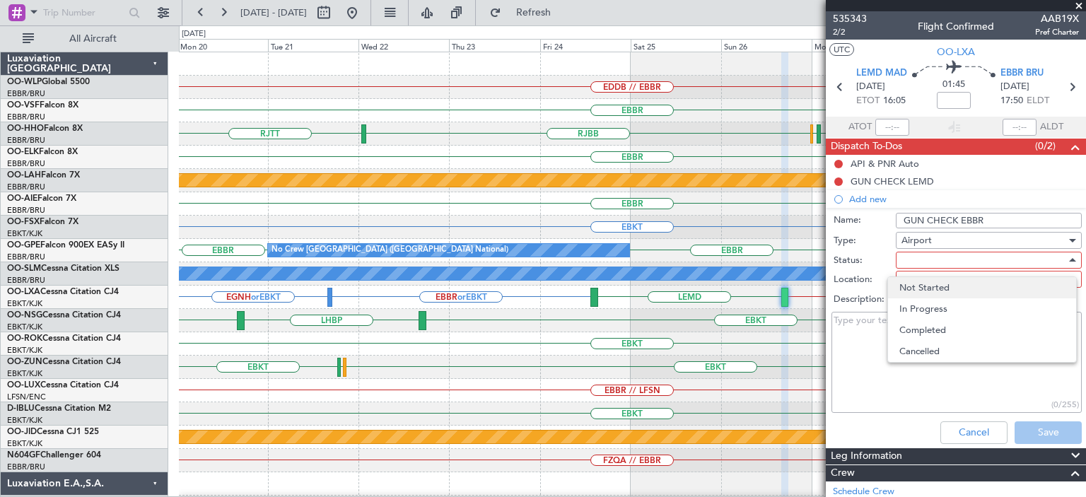
click at [918, 280] on span "Not Started" at bounding box center [982, 287] width 165 height 21
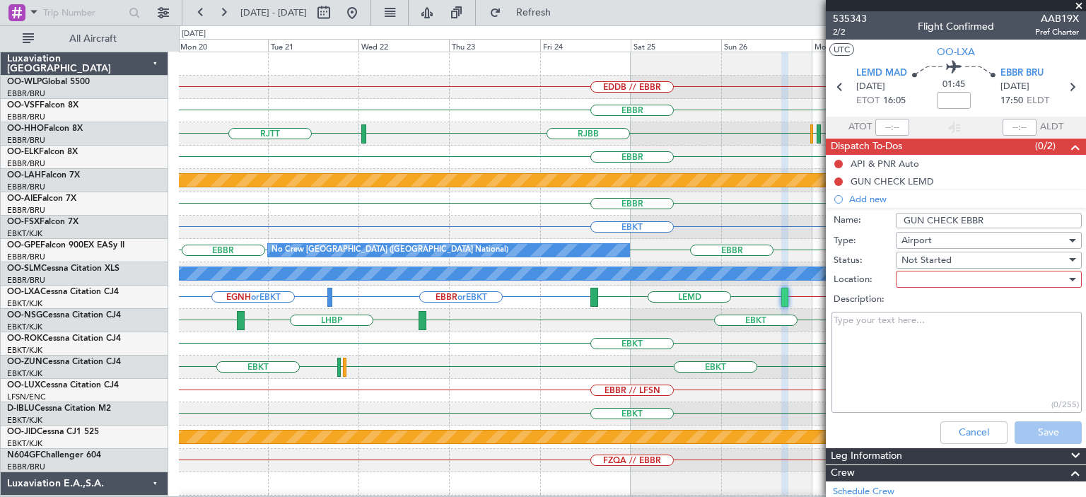
click at [918, 280] on div at bounding box center [984, 279] width 165 height 21
click at [908, 305] on span "Arrival" at bounding box center [982, 306] width 165 height 21
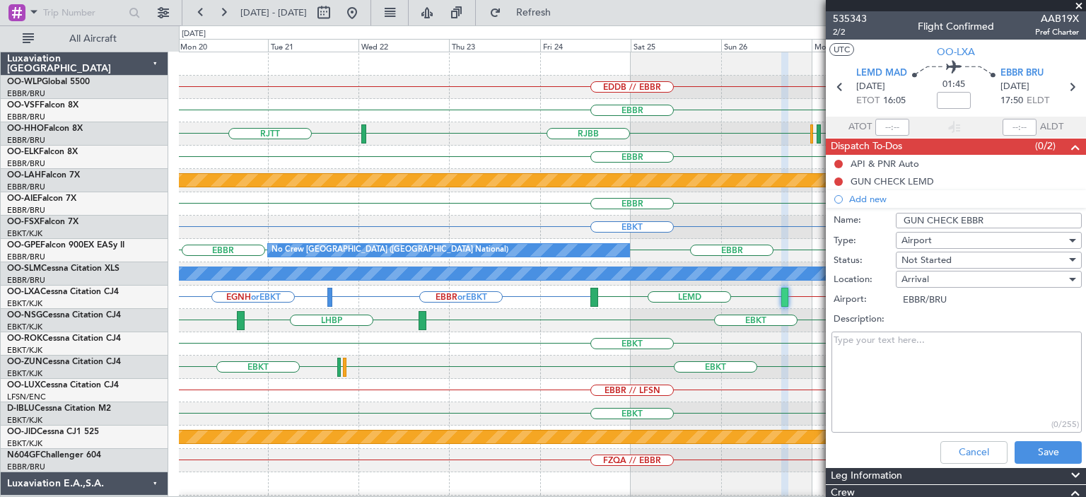
click at [885, 356] on textarea "Description:" at bounding box center [957, 382] width 250 height 101
paste textarea "Please inform the FBO in [GEOGRAPHIC_DATA] about the gun check - hunting flight."
click at [948, 337] on textarea "Please inform the FBO in [GEOGRAPHIC_DATA] about the gun check - hunting flight." at bounding box center [957, 382] width 250 height 101
type textarea "Please inform the FBO in [GEOGRAPHIC_DATA] about the gun check - hunting flight."
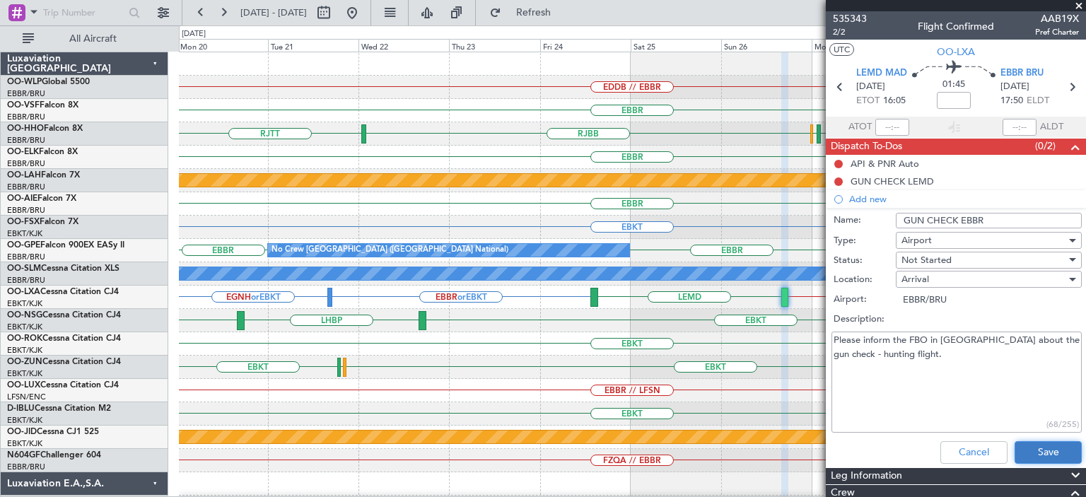
click at [1041, 448] on button "Save" at bounding box center [1048, 452] width 67 height 23
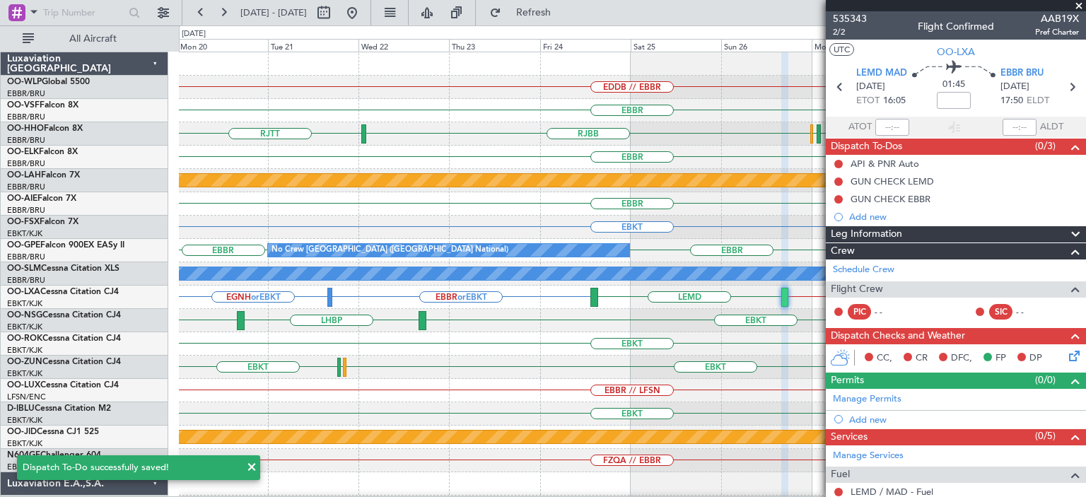
click at [1078, 6] on span at bounding box center [1079, 6] width 14 height 13
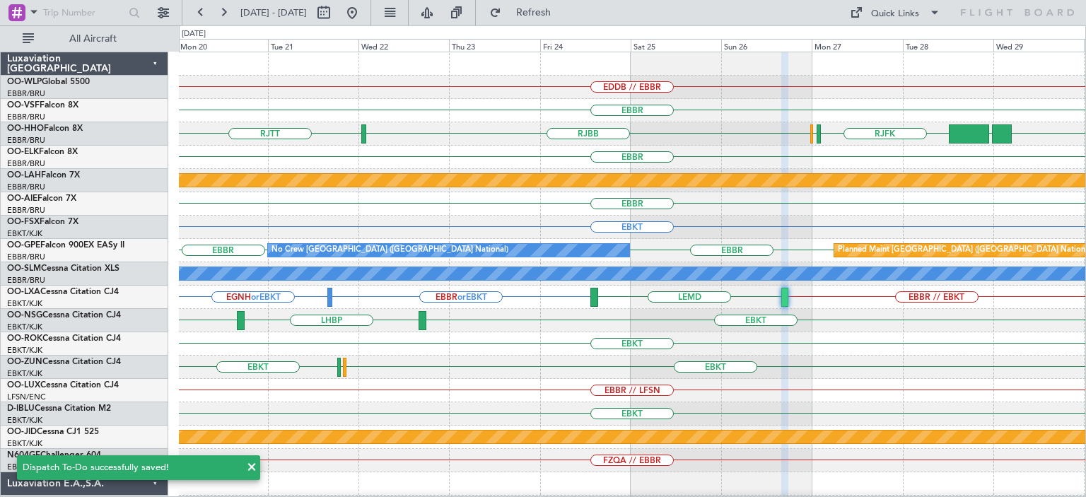
type input "0"
click at [426, 155] on div "EBBR" at bounding box center [632, 157] width 907 height 23
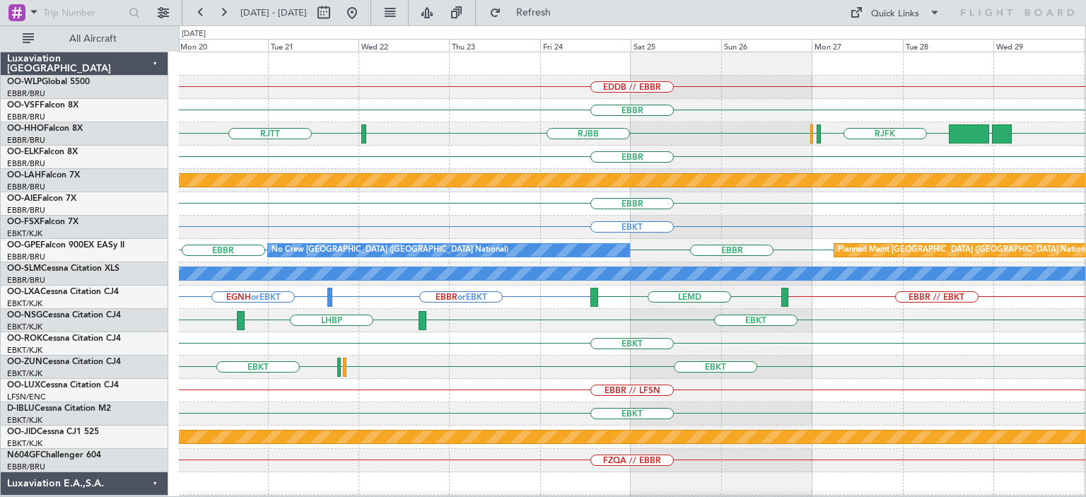
click at [478, 85] on div "EDDB // EBBR" at bounding box center [632, 87] width 907 height 23
click at [560, 16] on span "Refresh" at bounding box center [533, 13] width 59 height 10
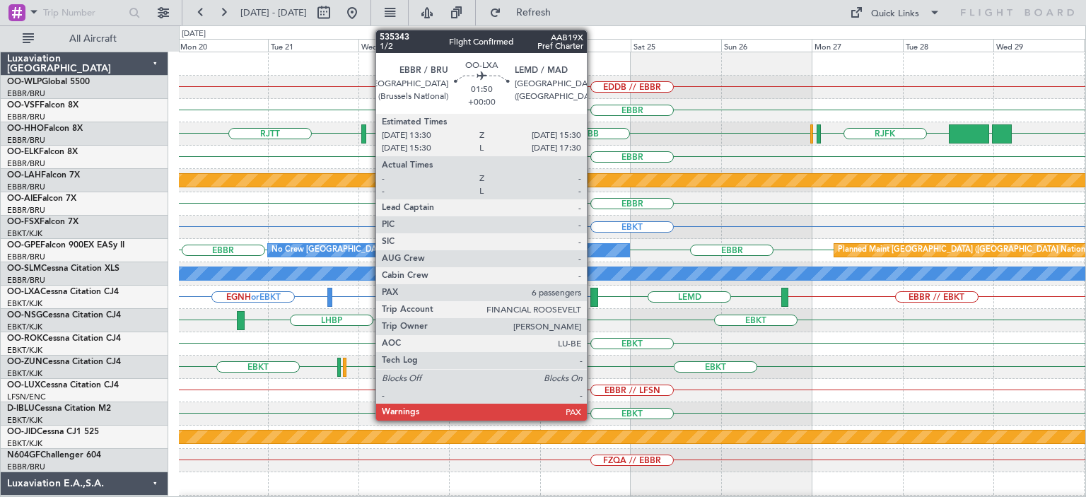
click at [593, 292] on div at bounding box center [594, 297] width 8 height 19
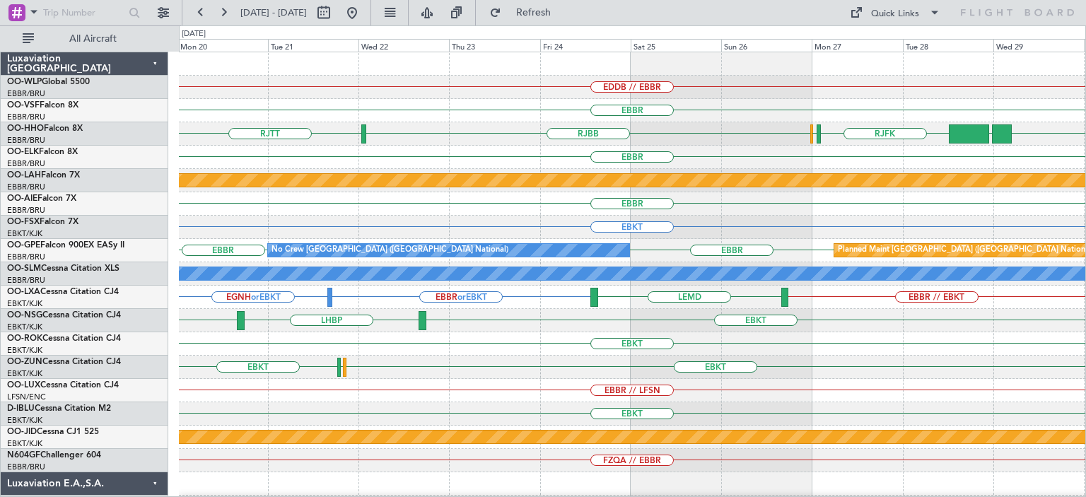
click at [444, 98] on div "EDDB // EBBR" at bounding box center [632, 87] width 907 height 23
click at [363, 13] on button at bounding box center [352, 12] width 23 height 23
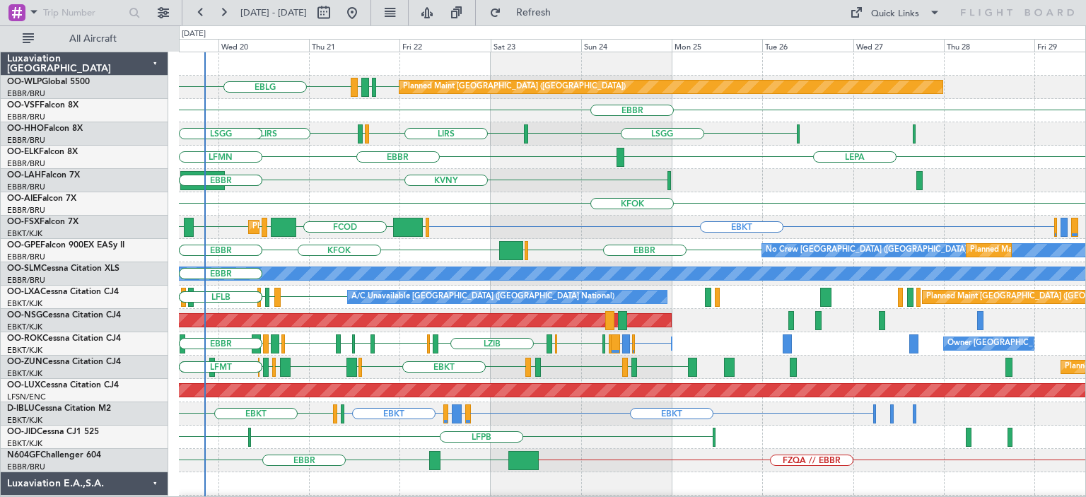
click at [506, 214] on div "KFOK" at bounding box center [632, 203] width 907 height 23
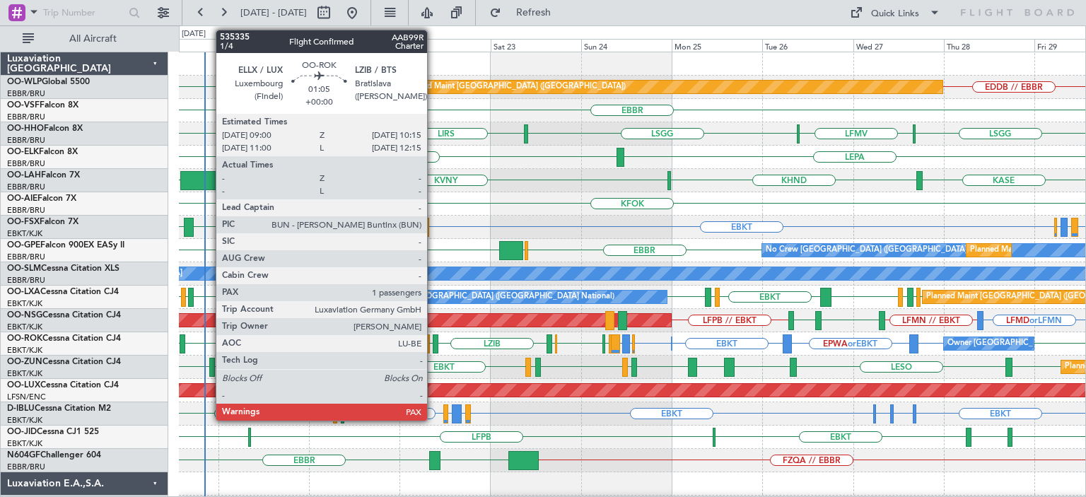
click at [434, 343] on div at bounding box center [435, 343] width 5 height 19
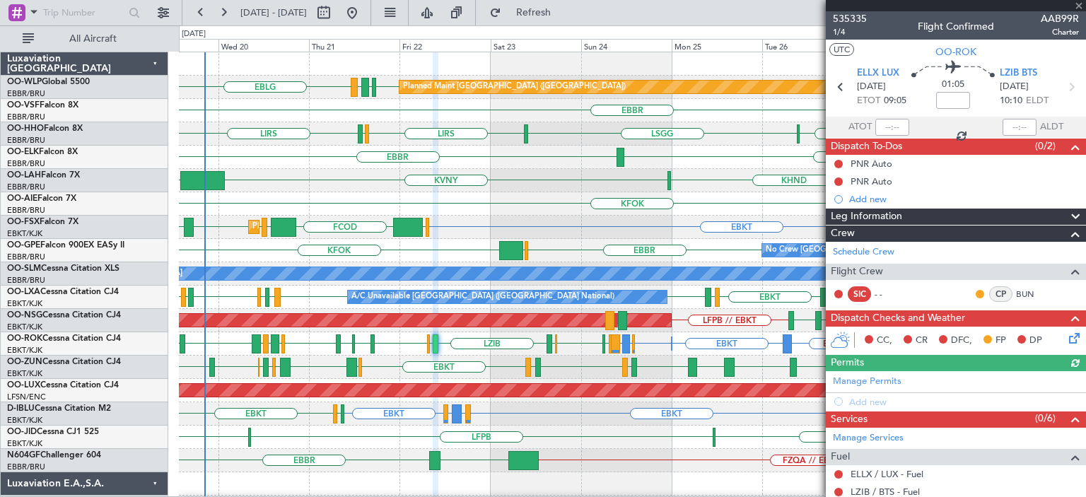
scroll to position [195, 0]
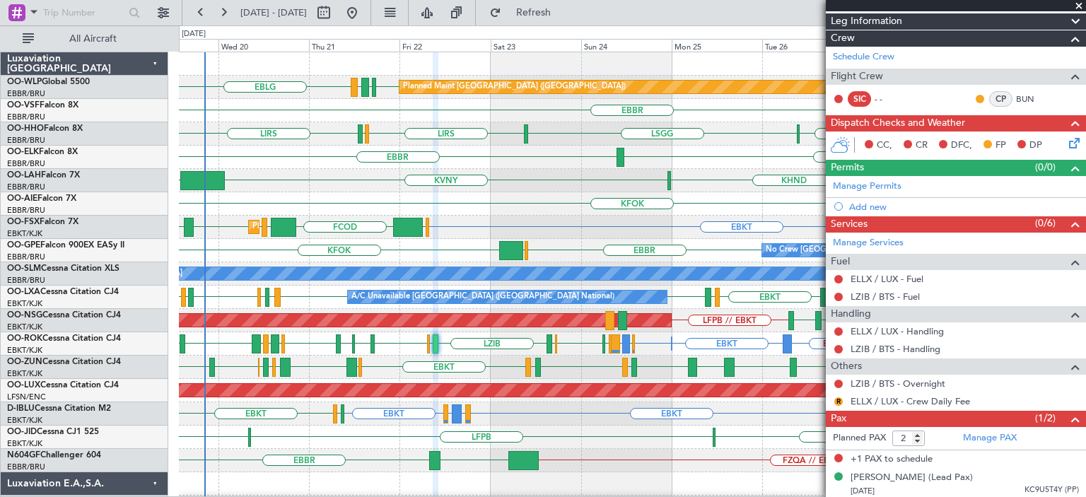
click at [1081, 5] on span at bounding box center [1079, 6] width 14 height 13
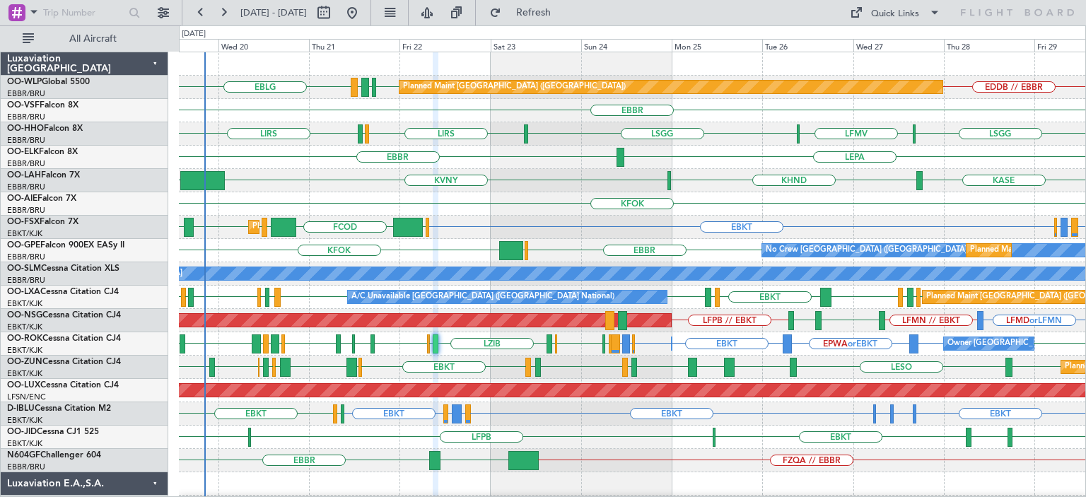
type input "0"
click at [735, 223] on div "EBKT EBBR or EBKT LIRZ or EBKT EBBR or EBKT FCOD [GEOGRAPHIC_DATA] EGGW [GEOGRA…" at bounding box center [632, 227] width 907 height 23
